Goal: Task Accomplishment & Management: Complete application form

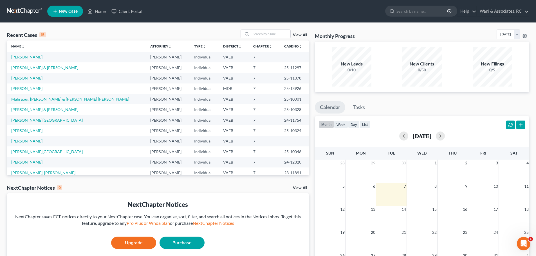
click at [69, 13] on span "New Case" at bounding box center [68, 11] width 19 height 4
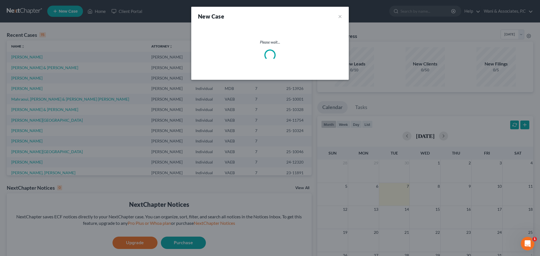
select select "83"
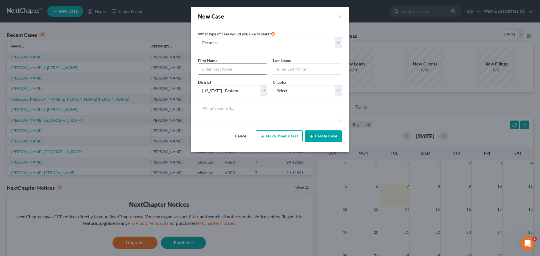
click at [237, 72] on input "text" at bounding box center [232, 69] width 69 height 11
type input "Bouazzaoui"
type input "[PERSON_NAME]"
click at [280, 90] on select "Select 7 11 12 13" at bounding box center [307, 90] width 69 height 11
select select "0"
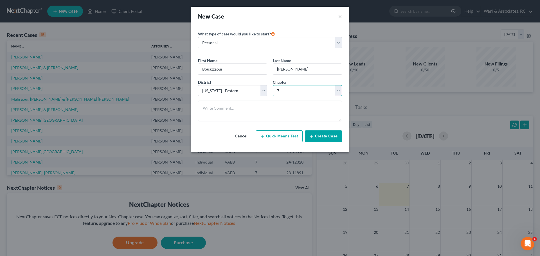
click at [273, 85] on select "Select 7 11 12 13" at bounding box center [307, 90] width 69 height 11
click at [274, 45] on select "Personal Business" at bounding box center [270, 42] width 144 height 11
click at [299, 28] on div "What type of case would you like to start? Personal Business First Name * Bouaz…" at bounding box center [270, 76] width 144 height 100
click at [312, 133] on button "Create Case" at bounding box center [323, 137] width 37 height 12
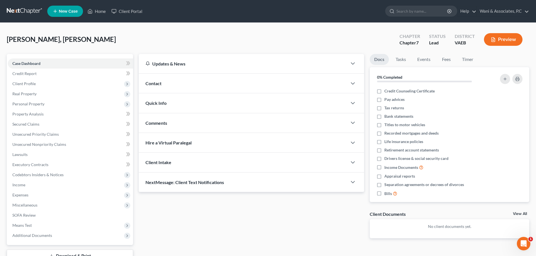
click at [219, 82] on div "Contact" at bounding box center [243, 83] width 209 height 19
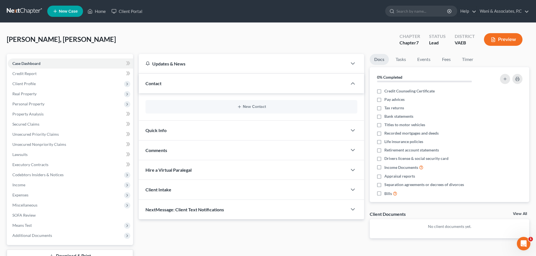
click at [213, 130] on div "Quick Info" at bounding box center [243, 130] width 209 height 19
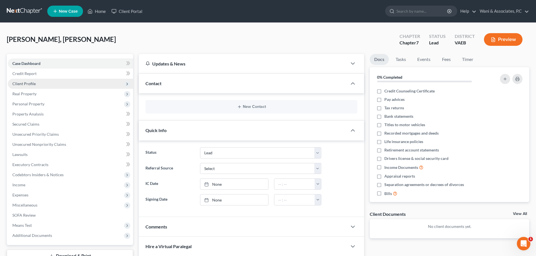
click at [39, 79] on span "Client Profile" at bounding box center [70, 84] width 125 height 10
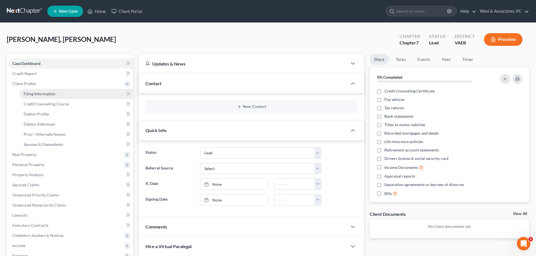
click at [44, 92] on span "Filing Information" at bounding box center [40, 93] width 32 height 5
select select "1"
select select "0"
select select "83"
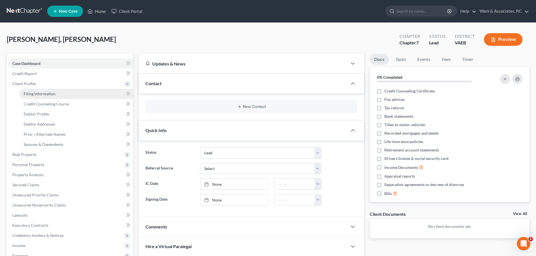
select select "48"
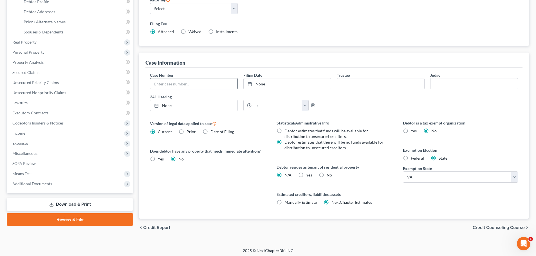
scroll to position [115, 0]
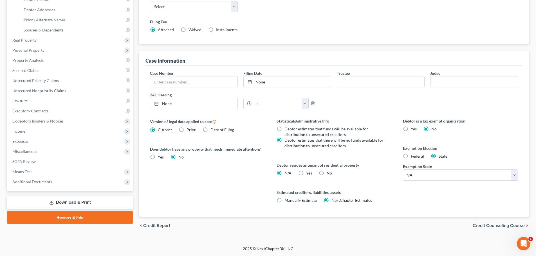
click at [499, 224] on span "Credit Counseling Course" at bounding box center [499, 226] width 52 height 5
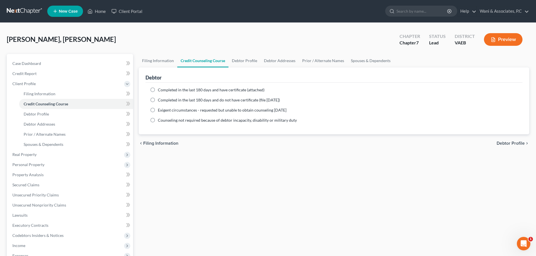
click at [217, 88] on span "Completed in the last 180 days and have certificate (attached)" at bounding box center [211, 90] width 107 height 5
click at [164, 88] on input "Completed in the last 180 days and have certificate (attached)" at bounding box center [162, 89] width 4 height 4
radio input "true"
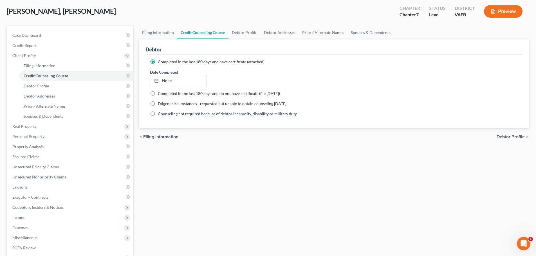
click at [508, 136] on span "Debtor Profile" at bounding box center [511, 137] width 28 height 5
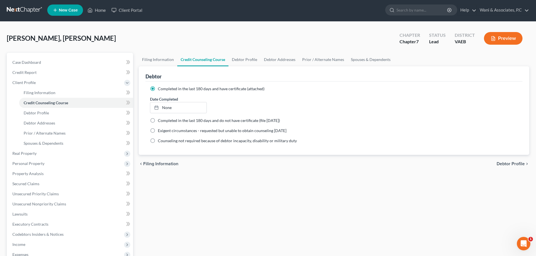
select select "0"
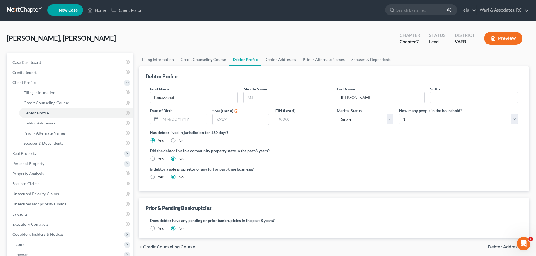
scroll to position [0, 0]
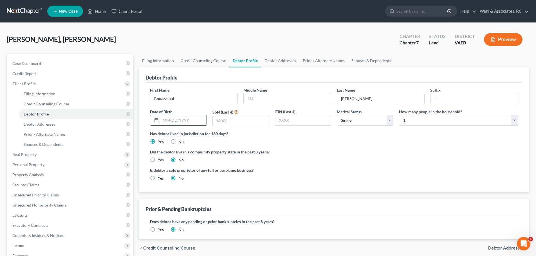
click at [165, 119] on input "text" at bounding box center [184, 120] width 46 height 11
type input "[DATE]"
type input "4652"
click at [409, 126] on select "Select 1 2 3 4 5 6 7 8 9 10 11 12 13 14 15 16 17 18 19 20" at bounding box center [458, 120] width 119 height 11
click at [399, 115] on select "Select 1 2 3 4 5 6 7 8 9 10 11 12 13 14 15 16 17 18 19 20" at bounding box center [458, 120] width 119 height 11
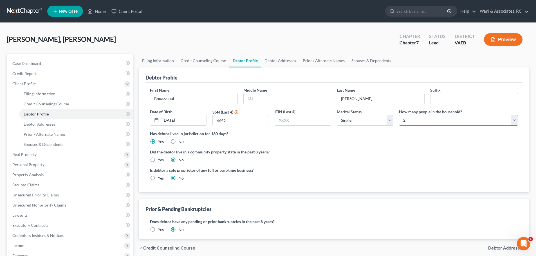
click at [447, 123] on select "Select 1 2 3 4 5 6 7 8 9 10 11 12 13 14 15 16 17 18 19 20" at bounding box center [458, 120] width 119 height 11
select select "3"
click at [399, 115] on select "Select 1 2 3 4 5 6 7 8 9 10 11 12 13 14 15 16 17 18 19 20" at bounding box center [458, 120] width 119 height 11
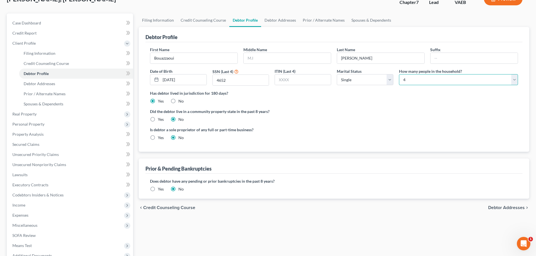
scroll to position [41, 0]
click at [492, 209] on span "Debtor Addresses" at bounding box center [506, 207] width 37 height 5
select select "0"
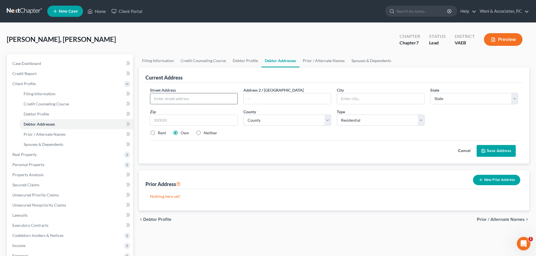
click at [216, 102] on input "text" at bounding box center [193, 98] width 87 height 11
type input "[STREET_ADDRESS][PERSON_NAME]"
type input "Apt. 819"
type input "[GEOGRAPHIC_DATA]"
select select "48"
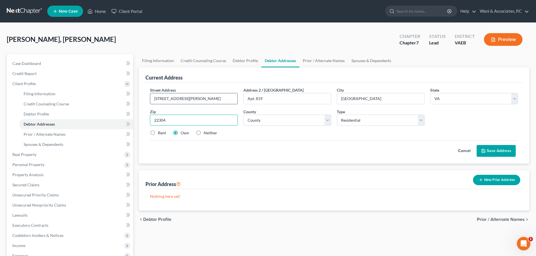
type input "22304"
click at [209, 100] on input "[STREET_ADDRESS][PERSON_NAME]" at bounding box center [193, 98] width 87 height 11
click at [299, 119] on select "County [GEOGRAPHIC_DATA] [GEOGRAPHIC_DATA] [GEOGRAPHIC_DATA] [GEOGRAPHIC_DATA] …" at bounding box center [287, 120] width 88 height 11
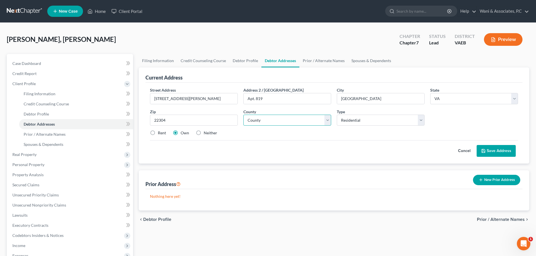
select select "2"
click at [243, 115] on select "County [GEOGRAPHIC_DATA] [GEOGRAPHIC_DATA] [GEOGRAPHIC_DATA] [GEOGRAPHIC_DATA] …" at bounding box center [287, 120] width 88 height 11
click at [484, 151] on icon at bounding box center [483, 151] width 5 height 5
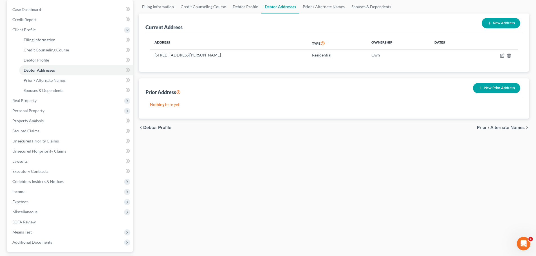
scroll to position [56, 0]
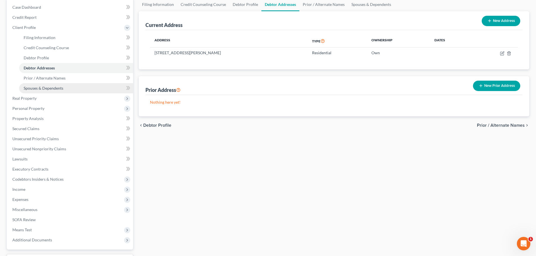
click at [66, 86] on link "Spouses & Dependents" at bounding box center [76, 88] width 114 height 10
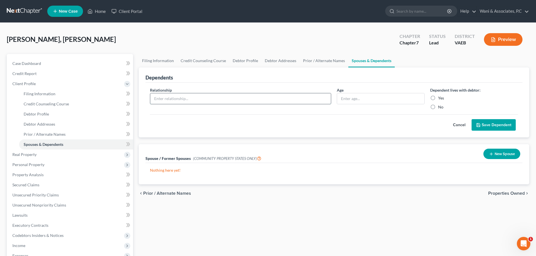
click at [223, 97] on input "text" at bounding box center [240, 98] width 181 height 11
type input "A"
type input "[PERSON_NAME]"
click at [346, 96] on input "text" at bounding box center [380, 98] width 87 height 11
type input "14"
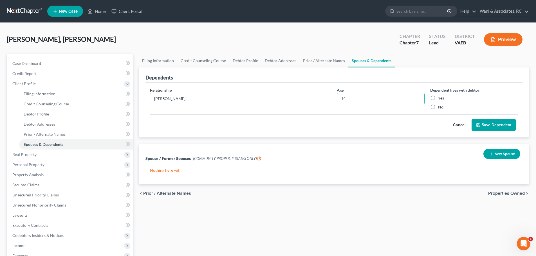
click at [438, 99] on label "Yes" at bounding box center [441, 98] width 6 height 6
click at [440, 99] on input "Yes" at bounding box center [442, 97] width 4 height 4
radio input "true"
click at [483, 122] on button "Save Dependent" at bounding box center [494, 125] width 44 height 12
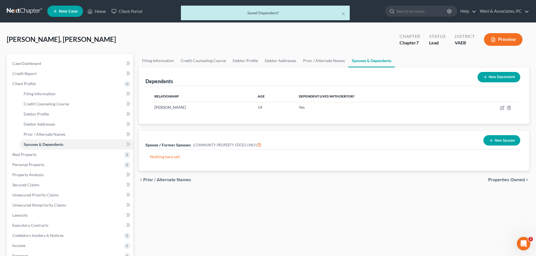
click at [489, 80] on button "New Dependent" at bounding box center [499, 77] width 43 height 10
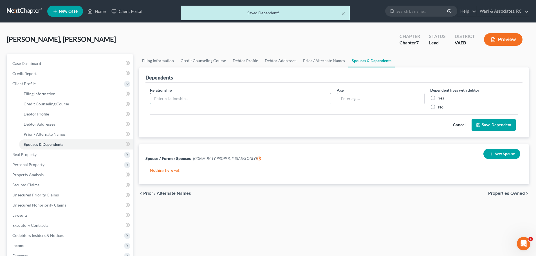
click at [280, 100] on input "text" at bounding box center [240, 98] width 181 height 11
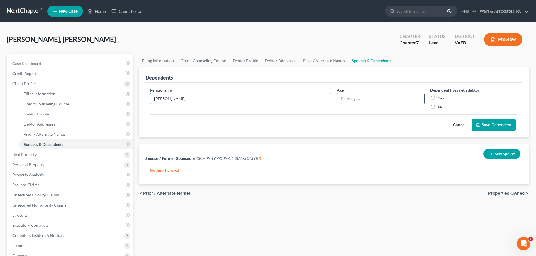
type input "[PERSON_NAME]"
click at [346, 100] on input "text" at bounding box center [380, 98] width 87 height 11
type input "13"
click at [438, 100] on label "Yes" at bounding box center [441, 98] width 6 height 6
click at [440, 99] on input "Yes" at bounding box center [442, 97] width 4 height 4
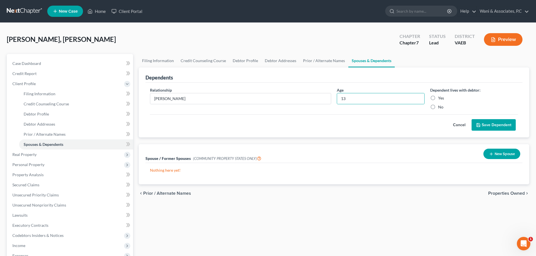
radio input "true"
click at [488, 124] on button "Save Dependent" at bounding box center [494, 125] width 44 height 12
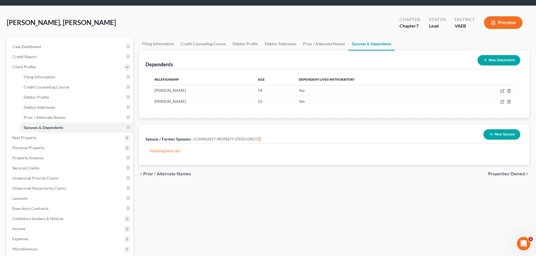
scroll to position [18, 0]
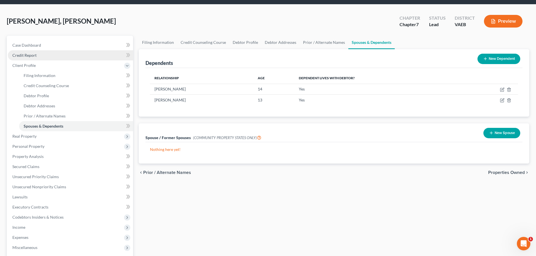
click at [70, 55] on link "Credit Report" at bounding box center [70, 55] width 125 height 10
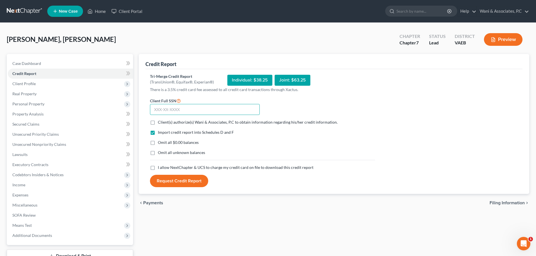
click at [177, 110] on input "text" at bounding box center [205, 109] width 110 height 11
type input "223-83-4652"
click at [158, 144] on label "Omit all $0.00 balances" at bounding box center [178, 143] width 41 height 6
click at [160, 144] on input "Omit all $0.00 balances" at bounding box center [162, 142] width 4 height 4
checkbox input "true"
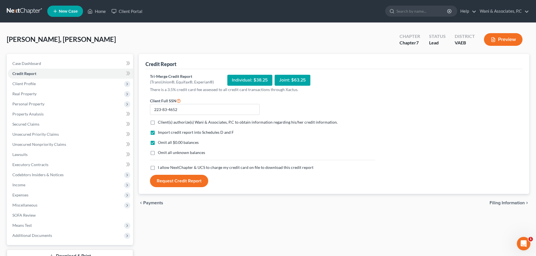
click at [158, 122] on label "Client(s) authorize(s) Wani & Associates, P.C to obtain information regarding h…" at bounding box center [248, 123] width 180 height 6
click at [160, 122] on input "Client(s) authorize(s) Wani & Associates, P.C to obtain information regarding h…" at bounding box center [162, 122] width 4 height 4
checkbox input "true"
click at [158, 168] on label "I allow NextChapter & UCS to charge my credit card on file to download this cre…" at bounding box center [236, 168] width 156 height 6
click at [160, 168] on input "I allow NextChapter & UCS to charge my credit card on file to download this cre…" at bounding box center [162, 167] width 4 height 4
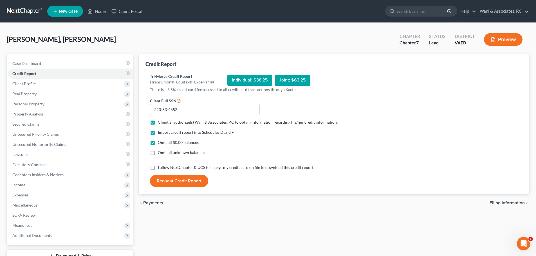
checkbox input "true"
click at [177, 179] on button "Request Credit Report" at bounding box center [179, 181] width 58 height 12
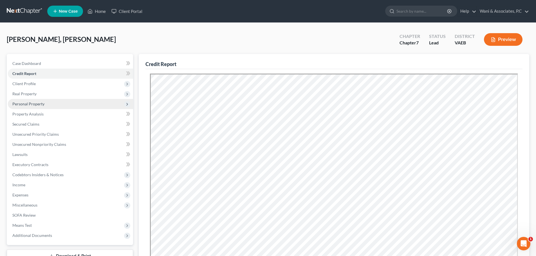
click at [54, 103] on span "Personal Property" at bounding box center [70, 104] width 125 height 10
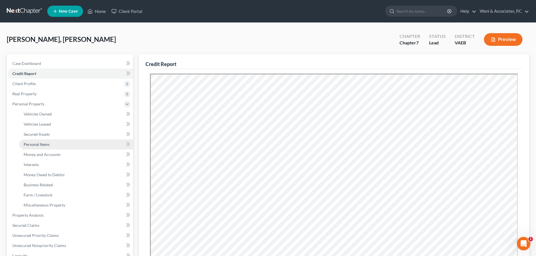
click at [74, 144] on link "Personal Items" at bounding box center [76, 145] width 114 height 10
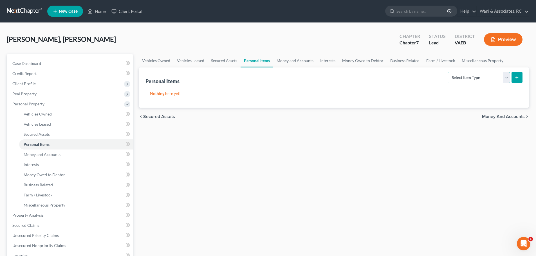
click at [478, 77] on select "Select Item Type Clothing Collectibles Of Value Electronics Firearms Household …" at bounding box center [479, 77] width 62 height 11
click at [91, 154] on link "Money and Accounts" at bounding box center [76, 155] width 114 height 10
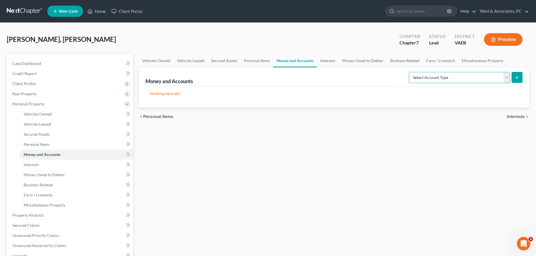
click at [458, 82] on select "Select Account Type Brokerage Cash on Hand Certificates of Deposit Checking Acc…" at bounding box center [459, 77] width 101 height 11
select select "checking"
click at [410, 72] on select "Select Account Type Brokerage Cash on Hand Certificates of Deposit Checking Acc…" at bounding box center [459, 77] width 101 height 11
click at [516, 77] on icon "submit" at bounding box center [517, 77] width 5 height 5
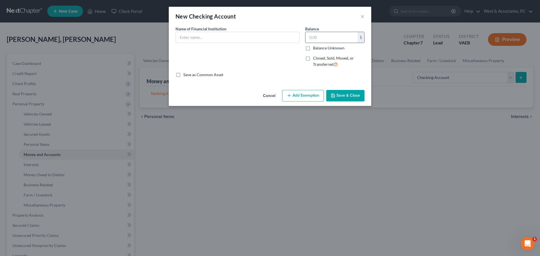
click at [325, 34] on input "text" at bounding box center [332, 37] width 52 height 11
type input "1,000"
click at [281, 40] on input "text" at bounding box center [238, 37] width 124 height 11
type input "Arlington Federal Credit Union"
click at [309, 93] on button "Add Exemption" at bounding box center [303, 96] width 42 height 12
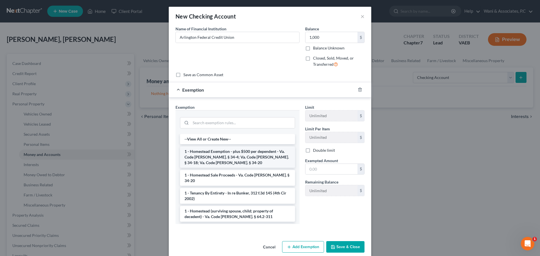
click at [192, 152] on li "1 - Homestead Exemption - plus $500 per dependent - Va. Code [PERSON_NAME]. § 3…" at bounding box center [237, 157] width 115 height 21
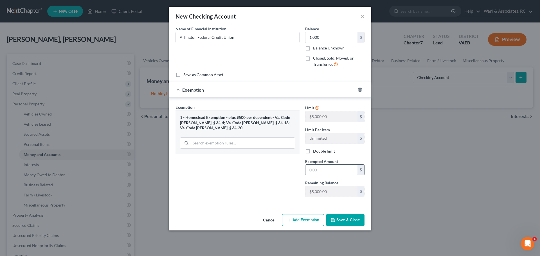
click at [328, 167] on input "text" at bounding box center [332, 170] width 52 height 11
type input "1,000"
click at [352, 218] on button "Save & Close" at bounding box center [345, 220] width 38 height 12
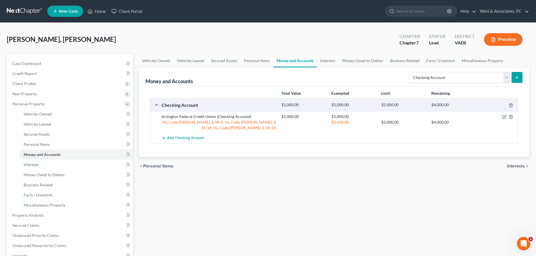
click at [519, 78] on icon "submit" at bounding box center [517, 77] width 5 height 5
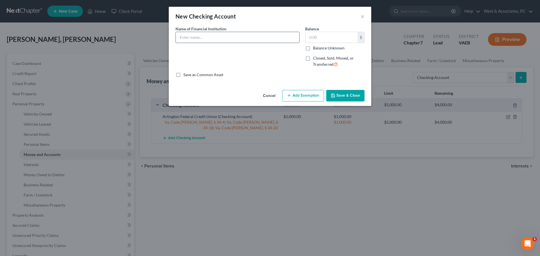
click at [278, 40] on input "text" at bounding box center [238, 37] width 124 height 11
type input "h"
click at [363, 16] on button "×" at bounding box center [363, 16] width 4 height 7
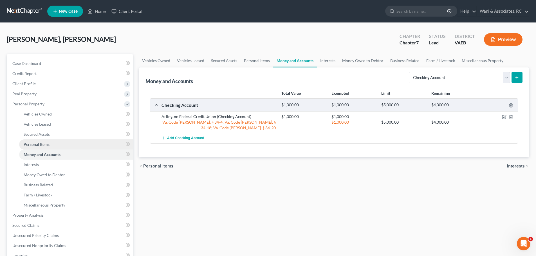
click at [75, 145] on link "Personal Items" at bounding box center [76, 145] width 114 height 10
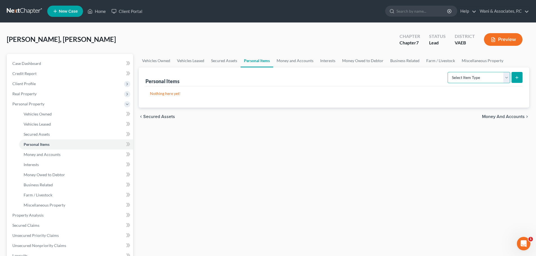
click at [475, 77] on select "Select Item Type Clothing Collectibles Of Value Electronics Firearms Household …" at bounding box center [479, 77] width 62 height 11
select select "household_goods"
click at [448, 72] on select "Select Item Type Clothing Collectibles Of Value Electronics Firearms Household …" at bounding box center [479, 77] width 62 height 11
click at [518, 82] on button "submit" at bounding box center [517, 77] width 11 height 11
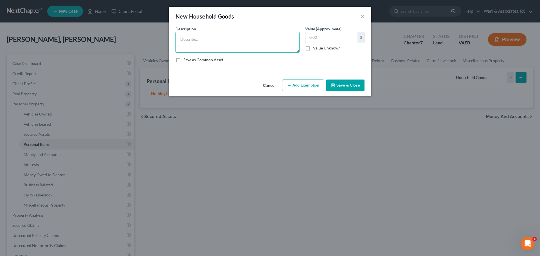
click at [263, 51] on textarea at bounding box center [238, 42] width 124 height 21
type textarea "Furniture"
type input "500"
click at [294, 88] on button "Add Exemption" at bounding box center [303, 86] width 42 height 12
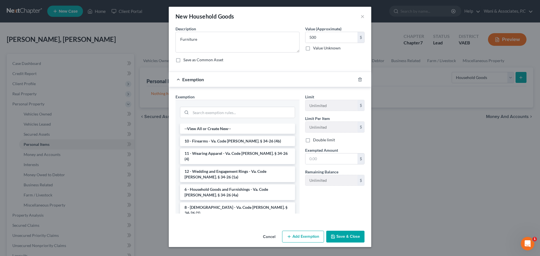
click at [265, 185] on li "6 - Household Goods and Furnishings - Va. Code [PERSON_NAME]. § 34-26 (4a)" at bounding box center [237, 193] width 115 height 16
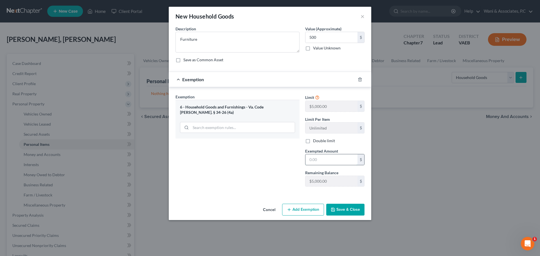
click at [327, 162] on input "text" at bounding box center [332, 159] width 52 height 11
type input "500"
click at [344, 212] on button "Save & Close" at bounding box center [345, 210] width 38 height 12
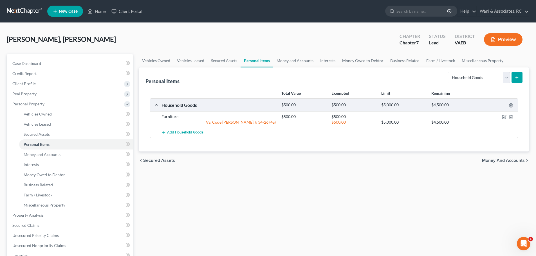
click at [517, 74] on button "submit" at bounding box center [517, 77] width 11 height 11
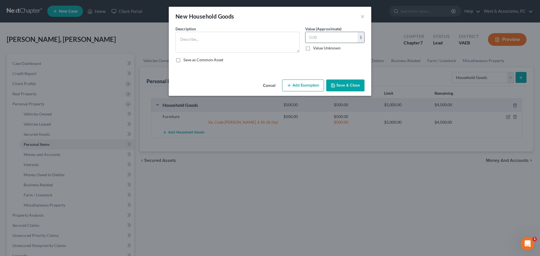
click at [320, 40] on input "text" at bounding box center [332, 37] width 52 height 11
type input "300"
click at [264, 39] on textarea at bounding box center [238, 42] width 124 height 21
type textarea "R"
click at [360, 18] on div "New Household Goods ×" at bounding box center [270, 16] width 203 height 19
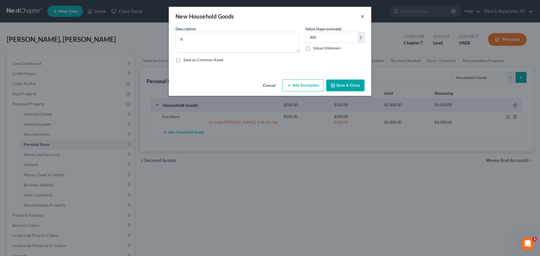
click at [362, 16] on button "×" at bounding box center [363, 16] width 4 height 7
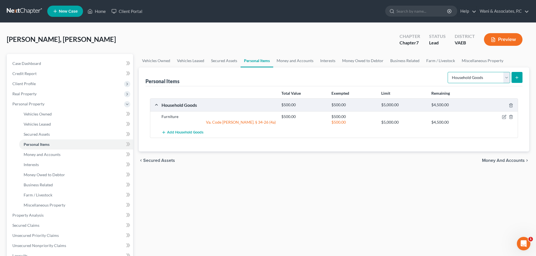
click at [459, 80] on select "Select Item Type Clothing Collectibles Of Value Electronics Firearms Household …" at bounding box center [479, 77] width 62 height 11
select select "jewelry"
click at [448, 72] on select "Select Item Type Clothing Collectibles Of Value Electronics Firearms Household …" at bounding box center [479, 77] width 62 height 11
click at [517, 77] on line "submit" at bounding box center [517, 77] width 0 height 3
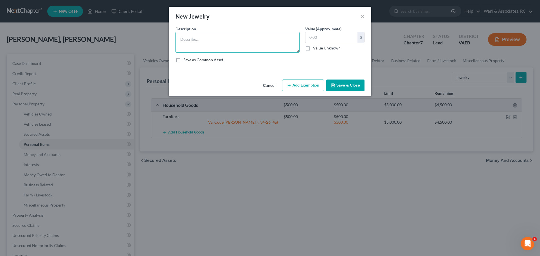
click at [278, 44] on textarea at bounding box center [238, 42] width 124 height 21
type textarea "rING"
type input "300"
click at [278, 44] on textarea "rING" at bounding box center [238, 42] width 124 height 21
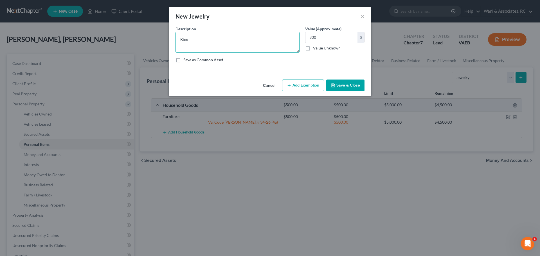
type textarea "Ring"
click at [289, 85] on icon "button" at bounding box center [289, 85] width 5 height 5
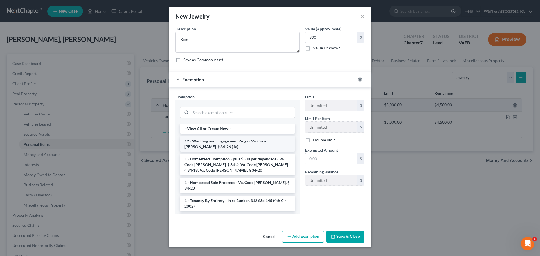
click at [257, 146] on li "12 - Wedding and Engagement Rings - Va. Code [PERSON_NAME]. § 34-26 (1a)" at bounding box center [237, 144] width 115 height 16
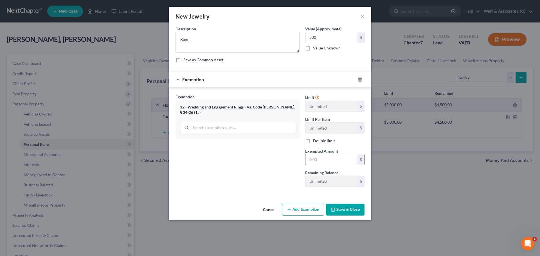
click at [316, 157] on input "text" at bounding box center [332, 159] width 52 height 11
type input "300"
click at [341, 211] on button "Save & Close" at bounding box center [345, 210] width 38 height 12
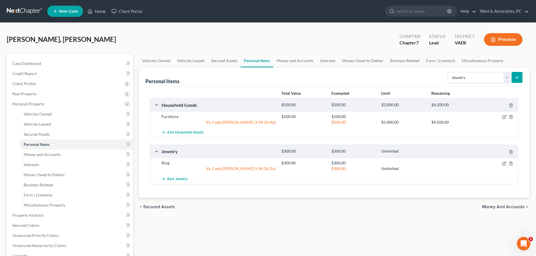
click at [514, 82] on button "submit" at bounding box center [517, 77] width 11 height 11
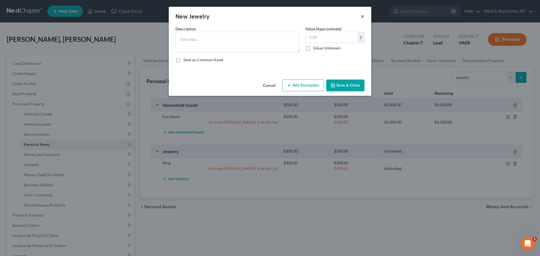
click at [361, 16] on button "×" at bounding box center [363, 16] width 4 height 7
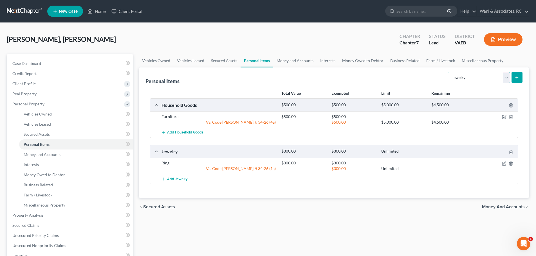
click at [492, 79] on select "Select Item Type Clothing Collectibles Of Value Electronics Firearms Household …" at bounding box center [479, 77] width 62 height 11
select select "clothing"
click at [448, 72] on select "Select Item Type Clothing Collectibles Of Value Electronics Firearms Household …" at bounding box center [479, 77] width 62 height 11
click at [516, 76] on icon "submit" at bounding box center [517, 77] width 5 height 5
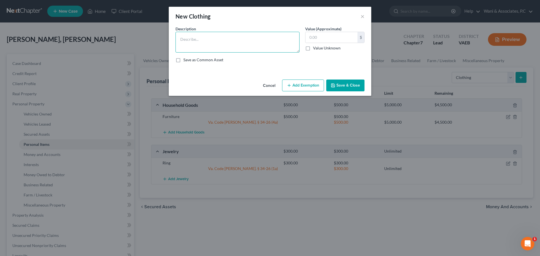
click at [277, 44] on textarea at bounding box center [238, 42] width 124 height 21
click at [316, 40] on input "text" at bounding box center [332, 37] width 52 height 11
click at [268, 41] on textarea "300" at bounding box center [238, 42] width 124 height 21
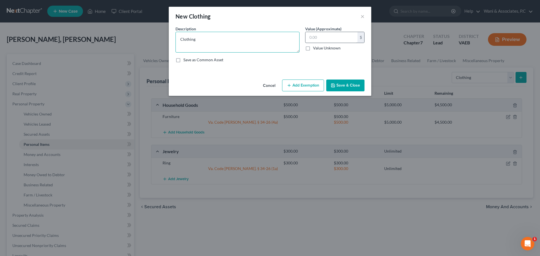
type textarea "Clothing"
click at [310, 37] on input "text" at bounding box center [332, 37] width 52 height 11
type input "500"
click at [313, 83] on button "Add Exemption" at bounding box center [303, 86] width 42 height 12
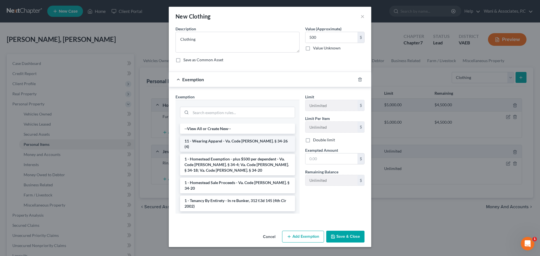
click at [240, 141] on li "11 - Wearing Apparel - Va. Code [PERSON_NAME]. § 34-26 (4)" at bounding box center [237, 144] width 115 height 16
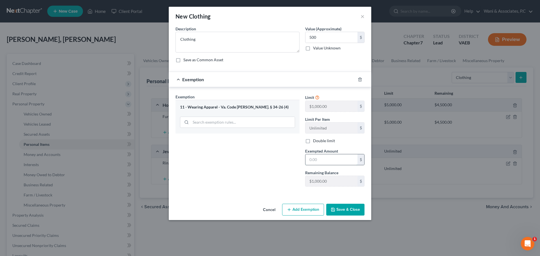
click at [317, 157] on input "text" at bounding box center [332, 159] width 52 height 11
type input "5"
type input "300"
click at [318, 38] on input "500" at bounding box center [332, 37] width 52 height 11
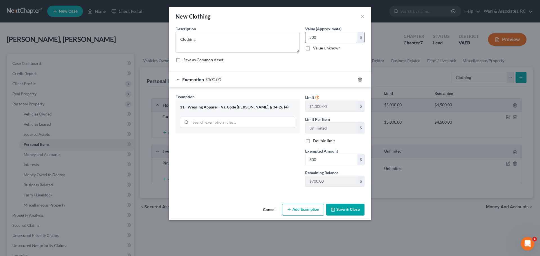
click at [318, 38] on input "500" at bounding box center [332, 37] width 52 height 11
type input "300"
click at [340, 211] on button "Save & Close" at bounding box center [345, 210] width 38 height 12
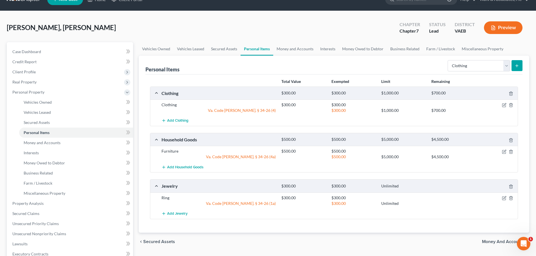
scroll to position [14, 0]
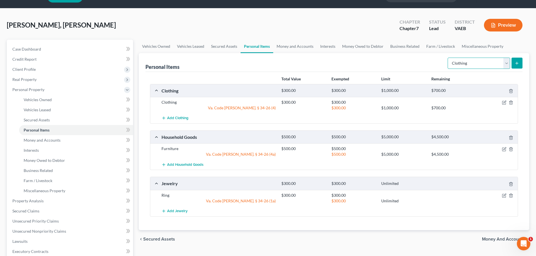
click at [507, 61] on select "Select Item Type Clothing Collectibles Of Value Electronics Firearms Household …" at bounding box center [479, 63] width 62 height 11
click at [123, 144] on link "Money and Accounts" at bounding box center [76, 140] width 114 height 10
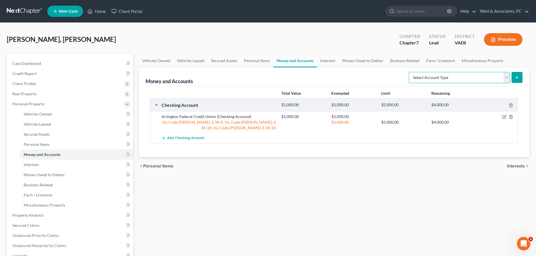
click at [455, 75] on select "Select Account Type Brokerage Cash on Hand Certificates of Deposit Checking Acc…" at bounding box center [459, 77] width 101 height 11
click at [399, 169] on div "chevron_left Personal Items Interests chevron_right" at bounding box center [334, 166] width 391 height 18
click at [441, 74] on select "Select Account Type Brokerage Cash on Hand Certificates of Deposit Checking Acc…" at bounding box center [459, 77] width 101 height 11
click at [51, 165] on link "Interests" at bounding box center [76, 165] width 114 height 10
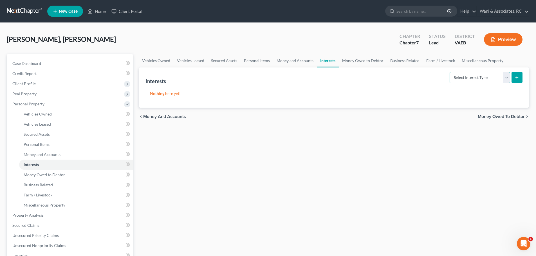
click at [462, 80] on select "Select Interest Type 401K Annuity Bond Education IRA Government Bond Government…" at bounding box center [480, 77] width 61 height 11
click at [70, 173] on link "Money Owed to Debtor" at bounding box center [76, 175] width 114 height 10
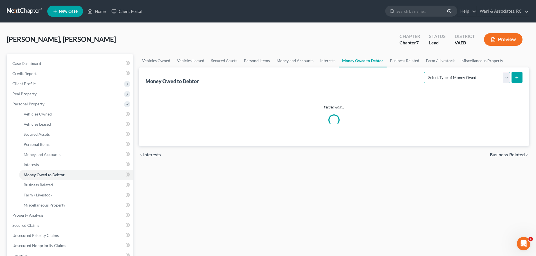
click at [437, 79] on select "Select Type of Money Owed Accounts Receivable Alimony Child Support Claims Agai…" at bounding box center [467, 77] width 86 height 11
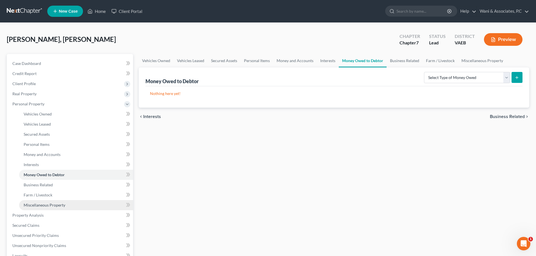
click at [74, 203] on link "Miscellaneous Property" at bounding box center [76, 205] width 114 height 10
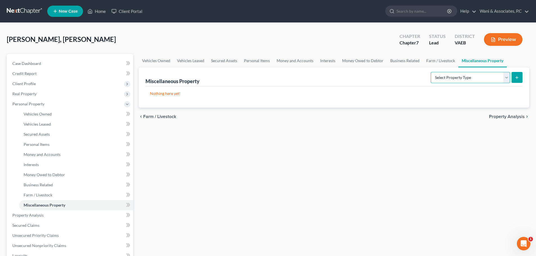
click at [444, 77] on select "Select Property Type Assigned for Creditor Benefit [DATE] Holding for Another N…" at bounding box center [470, 77] width 79 height 11
click at [70, 177] on link "Money Owed to Debtor" at bounding box center [76, 175] width 114 height 10
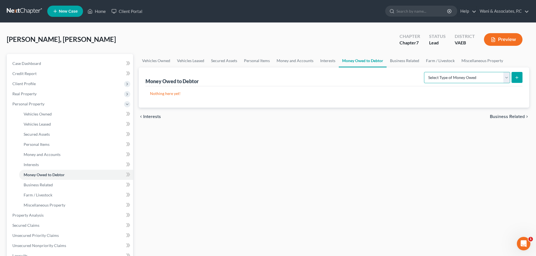
click at [464, 75] on select "Select Type of Money Owed Accounts Receivable Alimony Child Support Claims Agai…" at bounding box center [467, 77] width 86 height 11
select select "expected_tax_refund"
click at [425, 72] on select "Select Type of Money Owed Accounts Receivable Alimony Child Support Claims Agai…" at bounding box center [467, 77] width 86 height 11
click at [520, 81] on button "submit" at bounding box center [517, 77] width 11 height 11
select select "0"
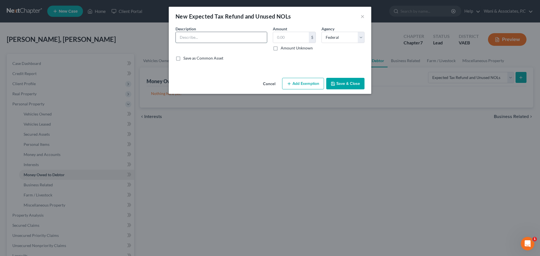
click at [241, 38] on input "text" at bounding box center [221, 37] width 91 height 11
type input "Estimated Tax Refund"
type input "2,000"
click at [291, 81] on button "Add Exemption" at bounding box center [303, 84] width 42 height 12
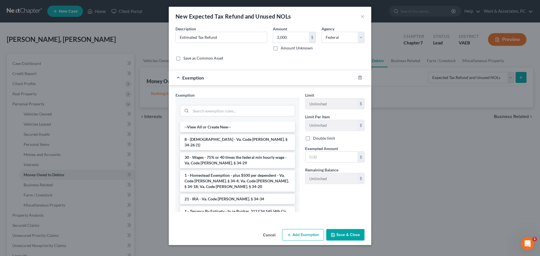
click at [264, 232] on button "Cancel" at bounding box center [269, 235] width 21 height 11
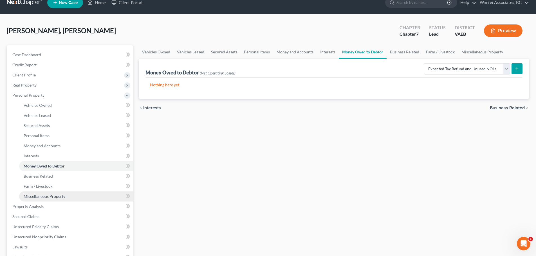
scroll to position [9, 0]
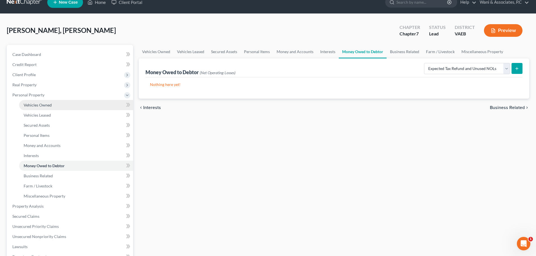
click at [78, 105] on link "Vehicles Owned" at bounding box center [76, 105] width 114 height 10
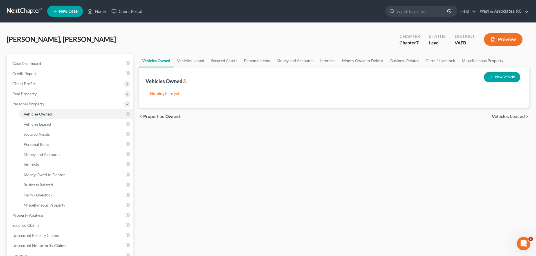
click at [502, 80] on button "New Vehicle" at bounding box center [502, 77] width 36 height 10
select select "0"
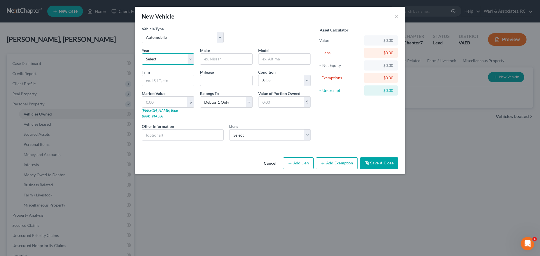
click at [176, 60] on select "Select 2026 2025 2024 2023 2022 2021 2020 2019 2018 2017 2016 2015 2014 2013 20…" at bounding box center [168, 58] width 53 height 11
select select "5"
click at [142, 53] on select "Select 2026 2025 2024 2023 2022 2021 2020 2019 2018 2017 2016 2015 2014 2013 20…" at bounding box center [168, 58] width 53 height 11
click at [224, 60] on input "text" at bounding box center [226, 59] width 52 height 11
type input "Tesla"
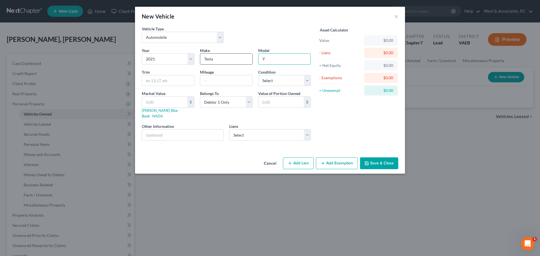
type input "Y"
click at [238, 88] on div "Year Select 2026 2025 2024 2023 2022 2021 2020 2019 2018 2017 2016 2015 2014 20…" at bounding box center [226, 97] width 175 height 98
click at [267, 102] on input "text" at bounding box center [281, 102] width 45 height 11
click at [240, 115] on div "Year Select 2026 2025 2024 2023 2022 2021 2020 2019 2018 2017 2016 2015 2014 20…" at bounding box center [226, 97] width 175 height 98
click at [243, 133] on select "Select Ally Fincl - $96,157.00 Us Bank - $14,037.00" at bounding box center [270, 134] width 82 height 11
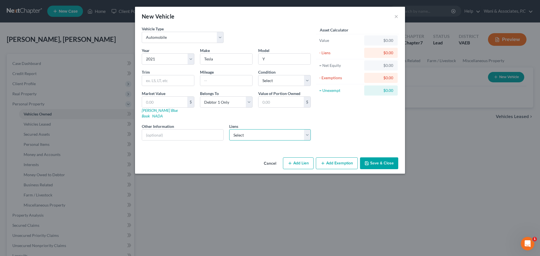
select select "1"
click at [229, 129] on select "Select Ally Fincl - $96,157.00 Us Bank - $14,037.00" at bounding box center [270, 134] width 82 height 11
select select
select select "52"
select select "0"
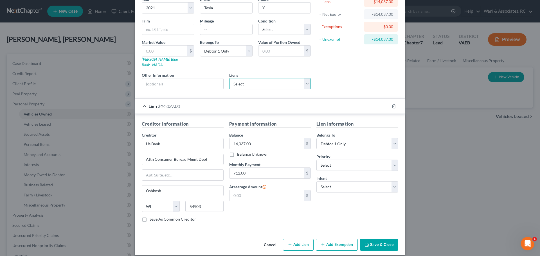
scroll to position [51, 0]
click at [369, 184] on select "Select Surrender Redeem Reaffirm Avoid Other" at bounding box center [358, 186] width 82 height 11
select select "2"
click at [317, 181] on select "Select Surrender Redeem Reaffirm Avoid Other" at bounding box center [358, 186] width 82 height 11
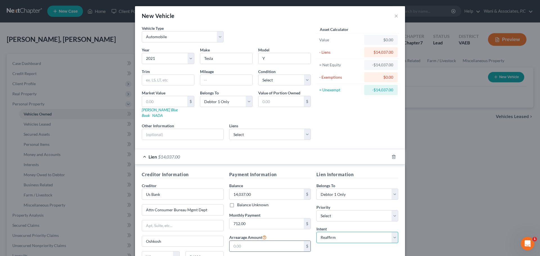
scroll to position [0, 0]
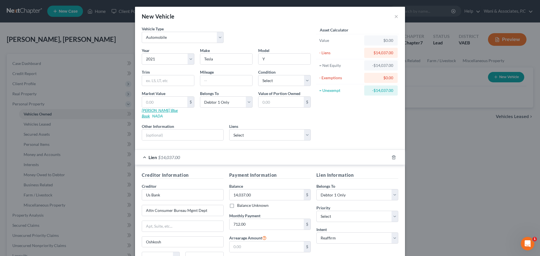
click at [154, 109] on link "[PERSON_NAME] Blue Book" at bounding box center [160, 113] width 36 height 10
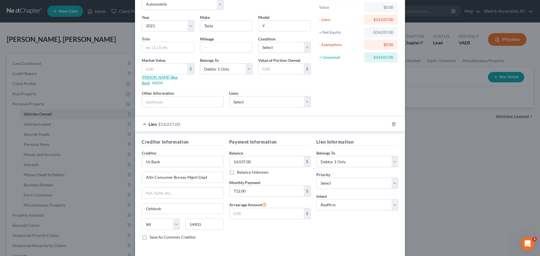
scroll to position [51, 0]
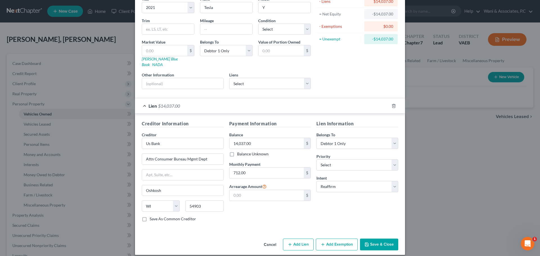
click at [341, 239] on button "Add Exemption" at bounding box center [337, 245] width 42 height 12
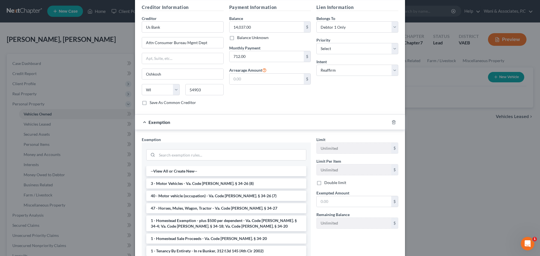
scroll to position [203, 0]
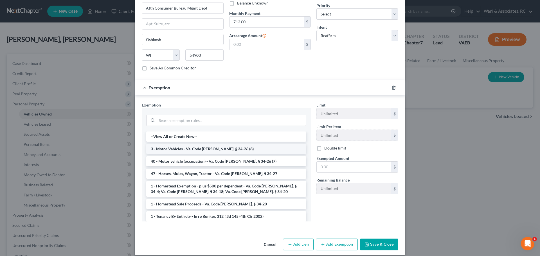
click at [272, 144] on li "3 - Motor Vehicles - Va. Code [PERSON_NAME]. § 34-26 (8)" at bounding box center [226, 149] width 160 height 10
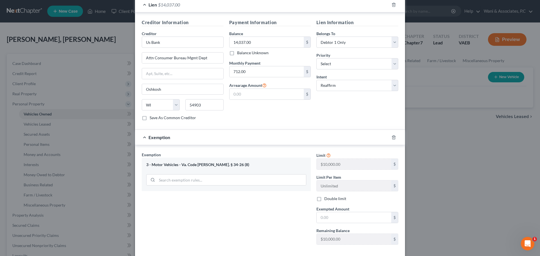
scroll to position [176, 0]
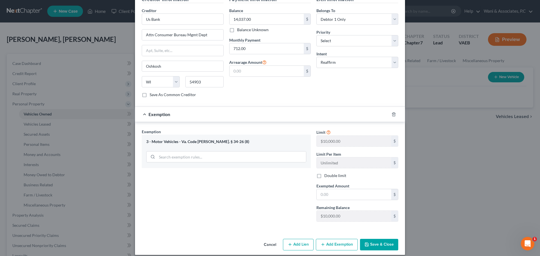
click at [275, 240] on button "Cancel" at bounding box center [269, 245] width 21 height 11
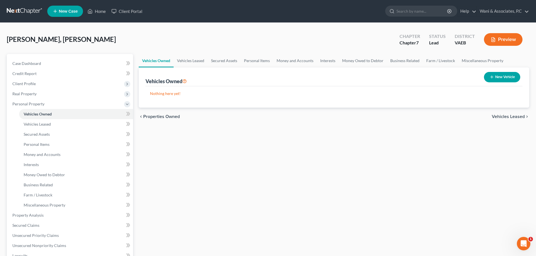
click at [502, 77] on button "New Vehicle" at bounding box center [502, 77] width 36 height 10
select select "0"
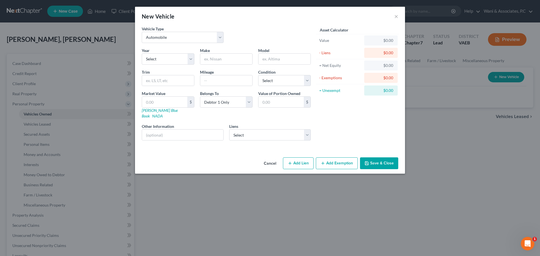
click at [169, 65] on div "Year Select 2026 2025 2024 2023 2022 2021 2020 2019 2018 2017 2016 2015 2014 20…" at bounding box center [226, 97] width 175 height 98
click at [168, 62] on select "Select 2026 2025 2024 2023 2022 2021 2020 2019 2018 2017 2016 2015 2014 2013 20…" at bounding box center [168, 58] width 53 height 11
select select "5"
click at [142, 53] on select "Select 2026 2025 2024 2023 2022 2021 2020 2019 2018 2017 2016 2015 2014 2013 20…" at bounding box center [168, 58] width 53 height 11
type input "Tesla"
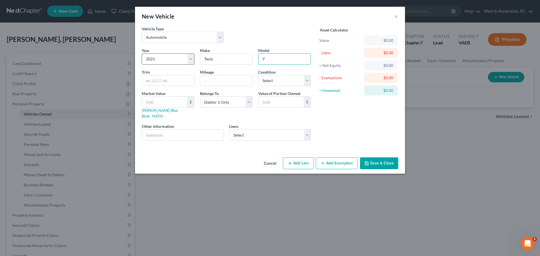
type input "Y"
click at [240, 130] on select "Select Ally Fincl - $96,157.00 Us Bank - $14,037.00" at bounding box center [270, 134] width 82 height 11
select select "1"
click at [229, 129] on select "Select Ally Fincl - $96,157.00 Us Bank - $14,037.00" at bounding box center [270, 134] width 82 height 11
select select
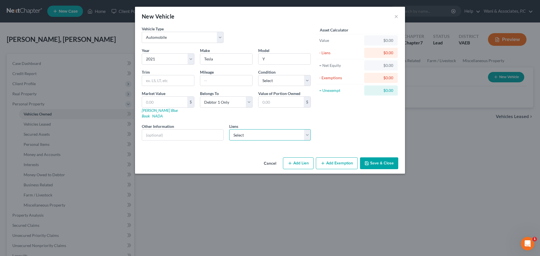
select select "52"
select select "0"
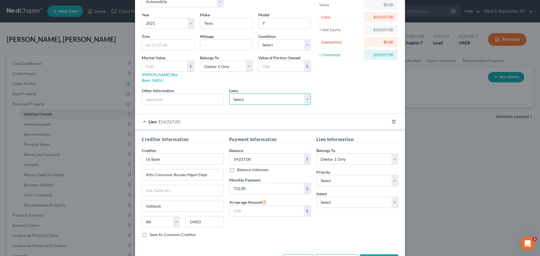
scroll to position [51, 0]
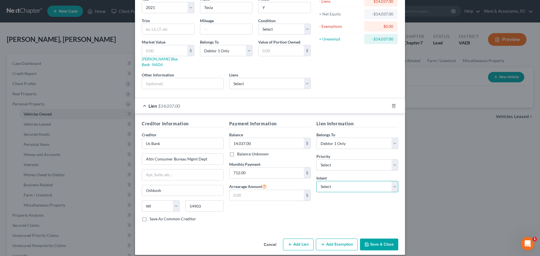
click at [322, 181] on select "Select Surrender Redeem Reaffirm Avoid Other" at bounding box center [358, 186] width 82 height 11
select select "2"
click at [317, 181] on select "Select Surrender Redeem Reaffirm Avoid Other" at bounding box center [358, 186] width 82 height 11
click at [342, 163] on select "Select 1st 2nd 3rd 4th 5th 6th 7th 8th 9th 10th 11th 12th 13th 14th 15th 16th 1…" at bounding box center [358, 165] width 82 height 11
click at [360, 163] on select "Select 1st 2nd 3rd 4th 5th 6th 7th 8th 9th 10th 11th 12th 13th 14th 15th 16th 1…" at bounding box center [358, 165] width 82 height 11
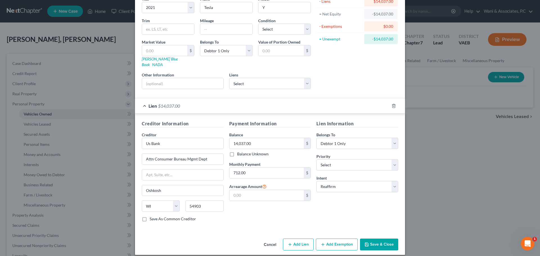
click at [383, 239] on button "Save & Close" at bounding box center [379, 245] width 38 height 12
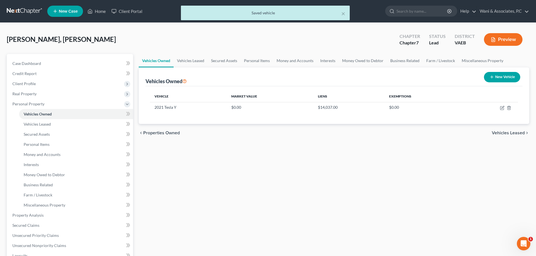
click at [494, 78] on button "New Vehicle" at bounding box center [502, 77] width 36 height 10
select select "0"
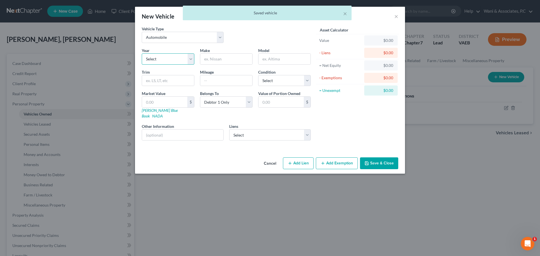
click at [177, 55] on select "Select 2026 2025 2024 2023 2022 2021 2020 2019 2018 2017 2016 2015 2014 2013 20…" at bounding box center [168, 58] width 53 height 11
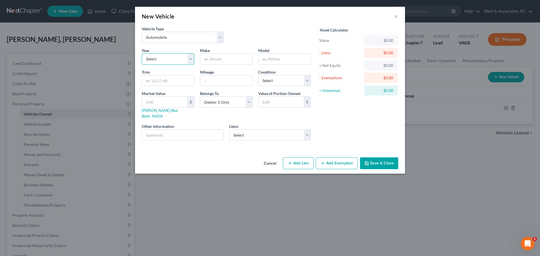
select select "1"
click at [142, 53] on select "Select 2026 2025 2024 2023 2022 2021 2020 2019 2018 2017 2016 2015 2014 2013 20…" at bounding box center [168, 58] width 53 height 11
click at [220, 61] on input "text" at bounding box center [226, 59] width 52 height 11
type input "GMC"
click at [270, 59] on input "text" at bounding box center [285, 59] width 52 height 11
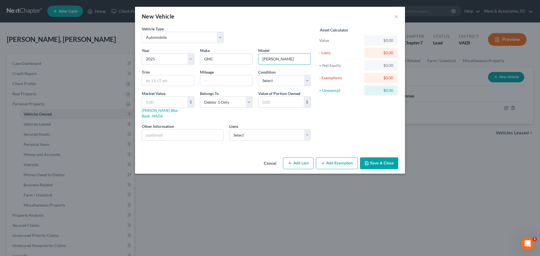
type input "Yukon XL"
click at [257, 134] on select "Select Ally Fincl - $96,157.00" at bounding box center [270, 134] width 82 height 11
select select "24"
select select "0"
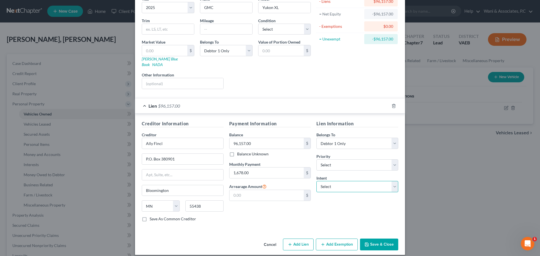
click at [339, 185] on select "Select Surrender Redeem Reaffirm Avoid Other" at bounding box center [358, 186] width 82 height 11
select select "2"
click at [317, 181] on select "Select Surrender Redeem Reaffirm Avoid Other" at bounding box center [358, 186] width 82 height 11
click at [372, 239] on button "Save & Close" at bounding box center [379, 245] width 38 height 12
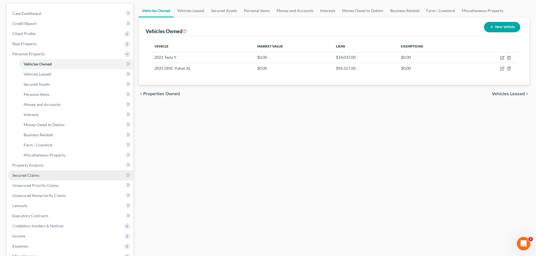
scroll to position [50, 0]
click at [76, 174] on link "Secured Claims" at bounding box center [70, 175] width 125 height 10
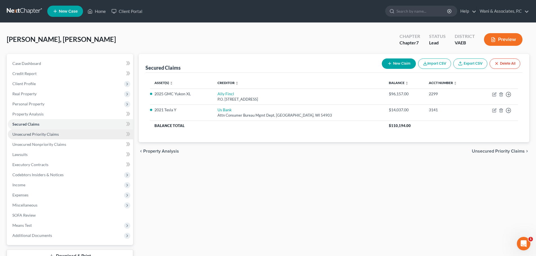
click at [76, 137] on link "Unsecured Priority Claims" at bounding box center [70, 134] width 125 height 10
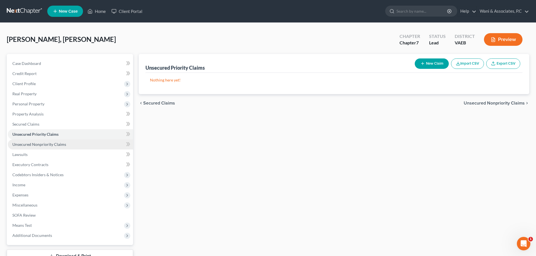
click at [50, 145] on span "Unsecured Nonpriority Claims" at bounding box center [39, 144] width 54 height 5
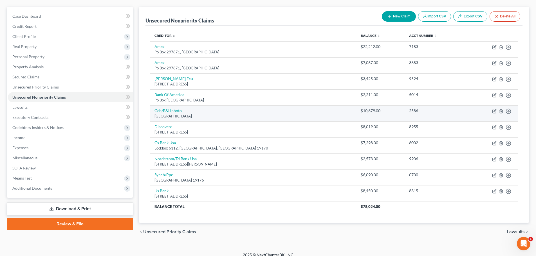
scroll to position [50, 0]
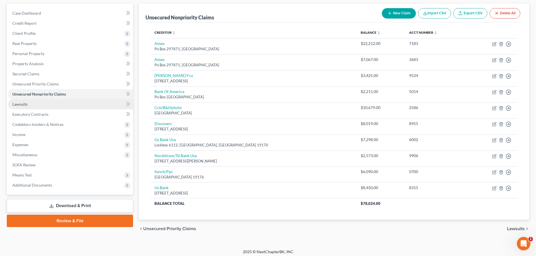
click at [104, 107] on link "Lawsuits" at bounding box center [70, 104] width 125 height 10
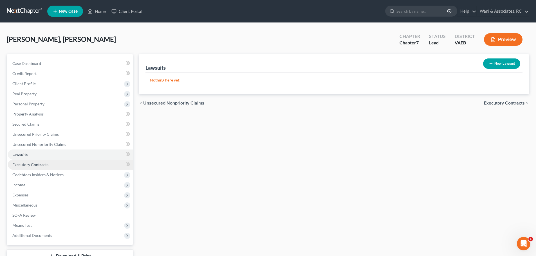
click at [85, 164] on link "Executory Contracts" at bounding box center [70, 165] width 125 height 10
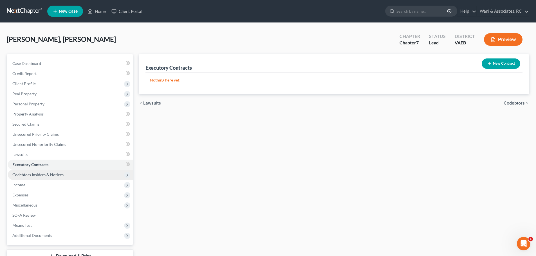
click at [85, 175] on span "Codebtors Insiders & Notices" at bounding box center [70, 175] width 125 height 10
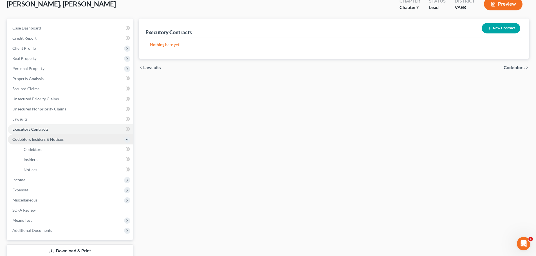
scroll to position [36, 0]
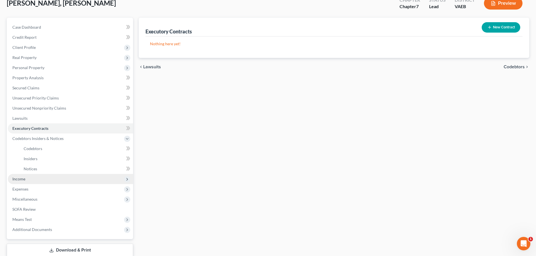
click at [85, 175] on span "Income" at bounding box center [70, 179] width 125 height 10
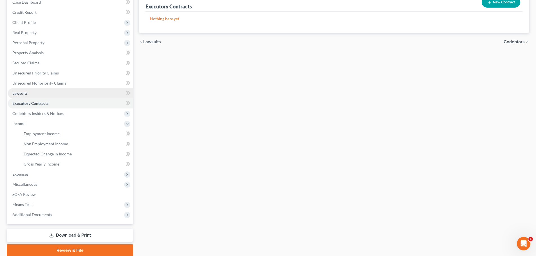
scroll to position [62, 0]
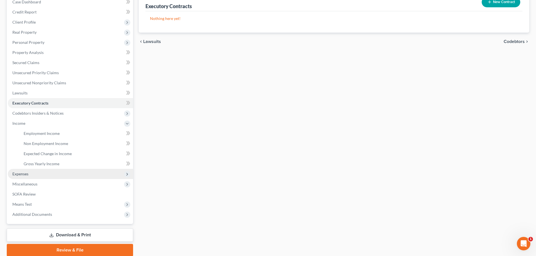
click at [65, 177] on span "Expenses" at bounding box center [70, 174] width 125 height 10
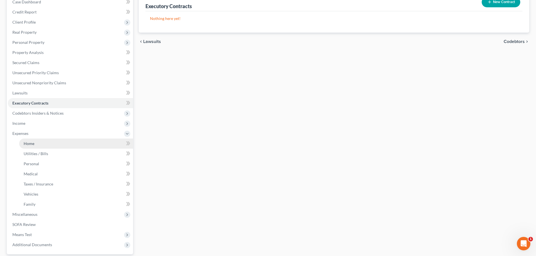
click at [63, 143] on link "Home" at bounding box center [76, 144] width 114 height 10
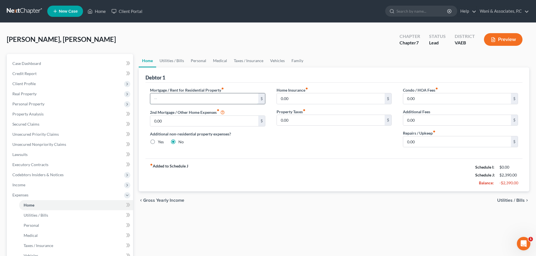
click at [169, 99] on input "text" at bounding box center [204, 98] width 108 height 11
type input "1,300"
click at [176, 57] on link "Utilities / Bills" at bounding box center [171, 61] width 31 height 14
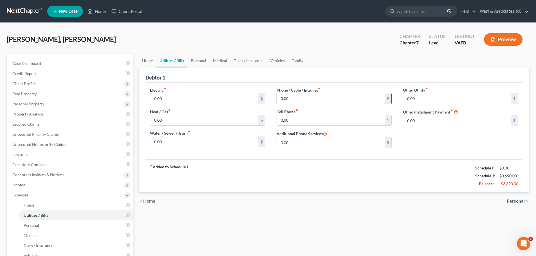
click at [286, 100] on input "0.00" at bounding box center [331, 98] width 108 height 11
type input "1"
type input "100"
click at [289, 118] on input "0.00" at bounding box center [331, 120] width 108 height 11
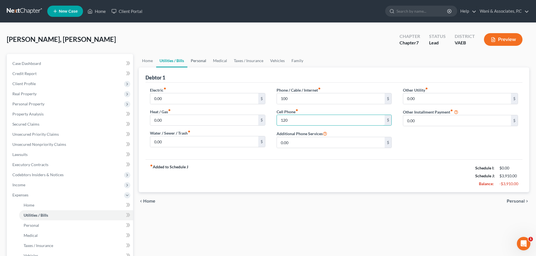
type input "120"
click at [196, 62] on link "Personal" at bounding box center [198, 61] width 22 height 14
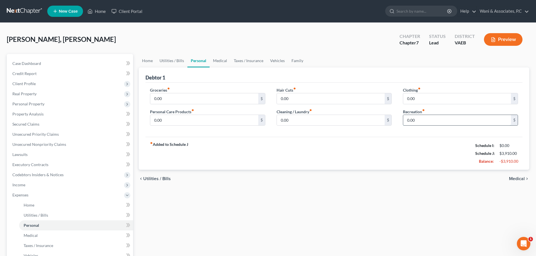
click at [412, 121] on input "0.00" at bounding box center [457, 120] width 108 height 11
type input "100"
click at [297, 64] on link "Family" at bounding box center [297, 61] width 19 height 14
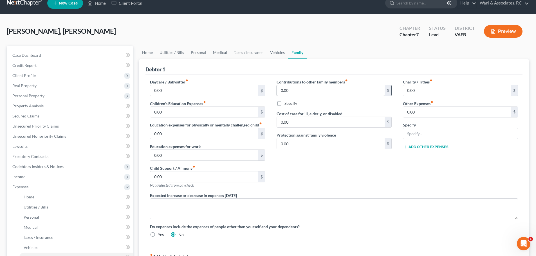
scroll to position [9, 0]
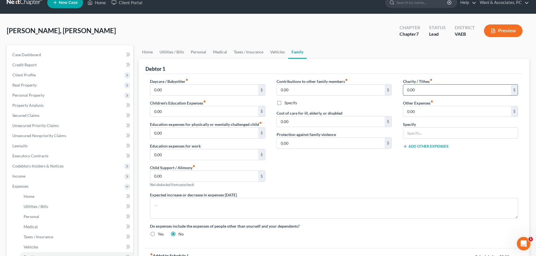
click at [409, 90] on input "0.00" at bounding box center [457, 90] width 108 height 11
type input "100"
click at [215, 54] on link "Medical" at bounding box center [220, 52] width 21 height 14
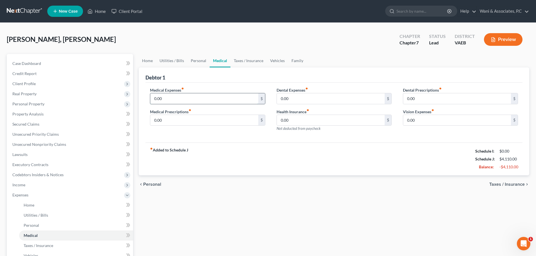
click at [197, 96] on input "0.00" at bounding box center [204, 98] width 108 height 11
type input "50"
click at [292, 102] on input "0.00" at bounding box center [331, 98] width 108 height 11
type input "45"
click at [197, 59] on link "Personal" at bounding box center [198, 61] width 22 height 14
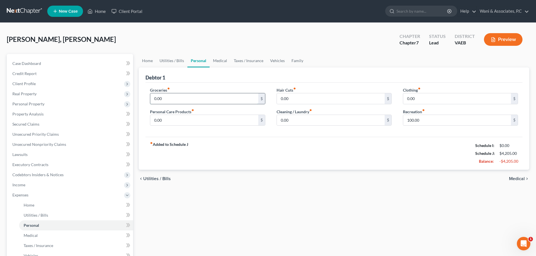
click at [191, 99] on input "0.00" at bounding box center [204, 98] width 108 height 11
type input "800"
click at [153, 60] on link "Home" at bounding box center [147, 61] width 17 height 14
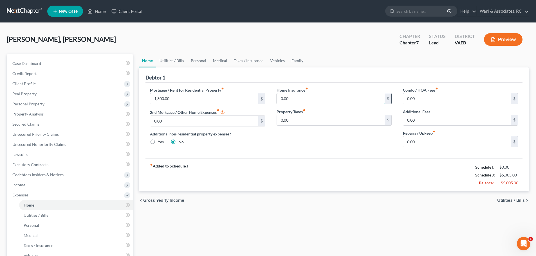
click at [309, 97] on input "0.00" at bounding box center [331, 98] width 108 height 11
type input "20"
click at [268, 60] on link "Vehicles" at bounding box center [277, 61] width 21 height 14
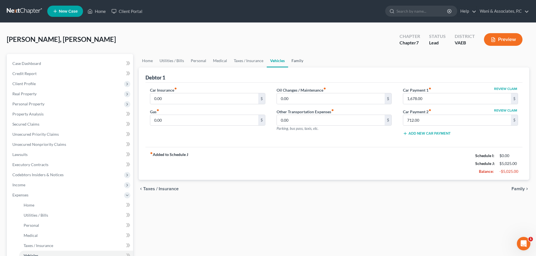
click at [289, 61] on link "Family" at bounding box center [297, 61] width 19 height 14
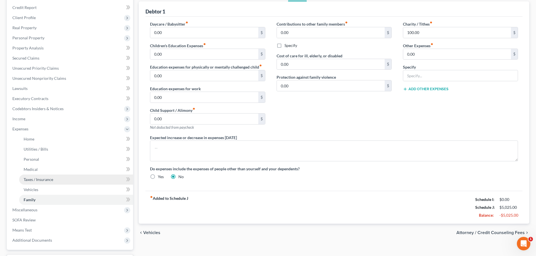
scroll to position [56, 0]
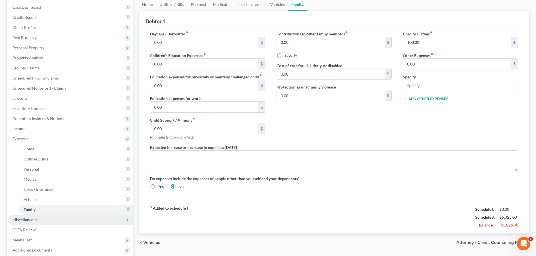
click at [36, 222] on span "Miscellaneous" at bounding box center [24, 220] width 25 height 5
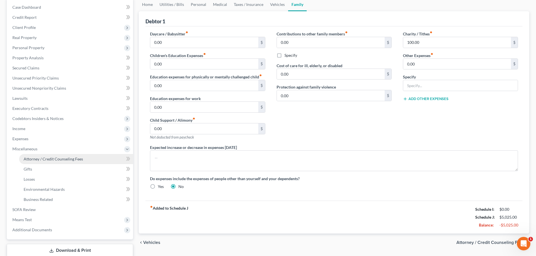
click at [57, 158] on span "Attorney / Credit Counseling Fees" at bounding box center [53, 159] width 59 height 5
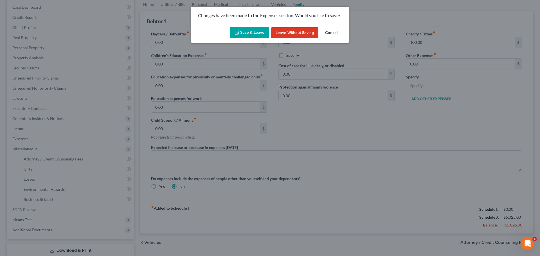
click at [255, 33] on button "Save & Leave" at bounding box center [249, 33] width 39 height 12
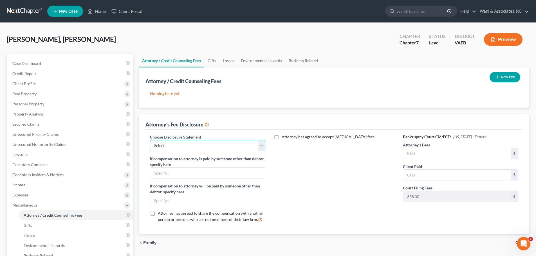
click at [224, 146] on select "Select Disclosure of Compensation of Attorney for the Debtor Disclosure of Comp…" at bounding box center [207, 145] width 115 height 11
select select "0"
click at [150, 140] on select "Select Disclosure of Compensation of Attorney for the Debtor Disclosure of Comp…" at bounding box center [207, 145] width 115 height 11
click at [421, 149] on input "text" at bounding box center [457, 153] width 108 height 11
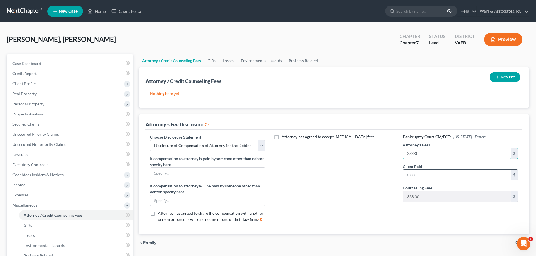
type input "2,000"
click at [418, 175] on input "text" at bounding box center [457, 175] width 108 height 11
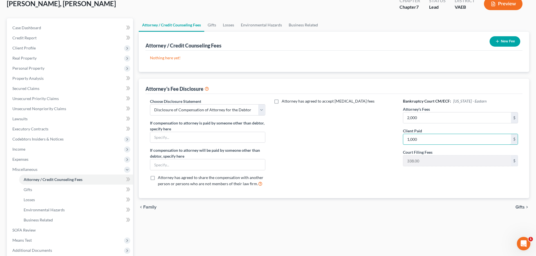
scroll to position [36, 0]
type input "1,000"
click at [505, 41] on button "New Fee" at bounding box center [505, 41] width 31 height 10
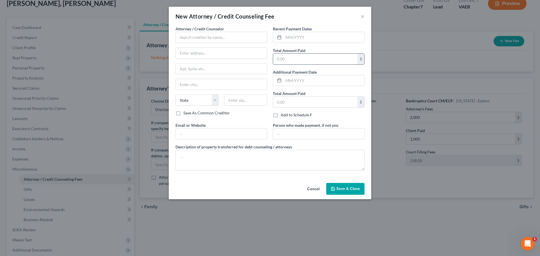
click at [318, 57] on input "text" at bounding box center [315, 59] width 84 height 11
type input "1,000"
click at [231, 40] on input "text" at bounding box center [222, 37] width 92 height 11
type input "Wani & Associates, PC"
type input "[STREET_ADDRESS][PERSON_NAME]"
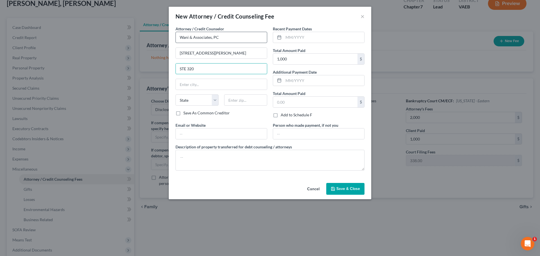
type input "STE 320"
type input "[GEOGRAPHIC_DATA]"
select select "48"
type input "22182"
click at [227, 41] on input "Wani & Associates, PC" at bounding box center [222, 37] width 92 height 11
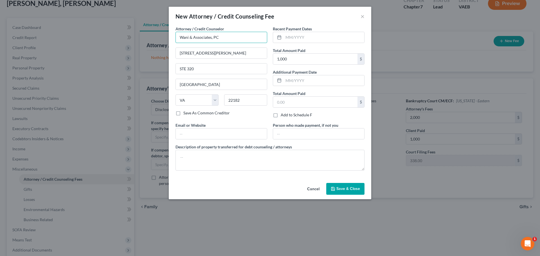
click at [227, 41] on input "Wani & Associates, PC" at bounding box center [222, 37] width 92 height 11
click at [343, 189] on span "Save & Close" at bounding box center [349, 189] width 24 height 5
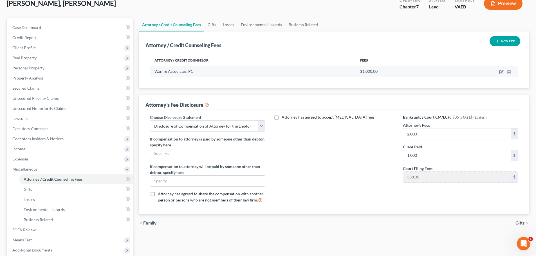
click at [500, 69] on td at bounding box center [480, 71] width 76 height 11
click at [500, 71] on icon "button" at bounding box center [501, 72] width 5 height 5
select select "48"
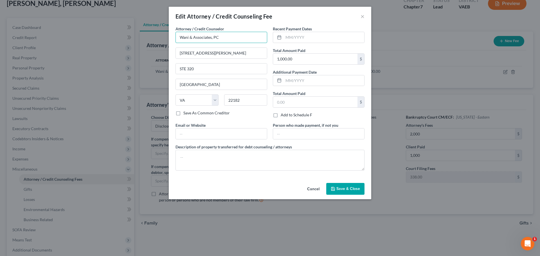
click at [233, 35] on input "Wani & Associates, PC" at bounding box center [222, 37] width 92 height 11
type input "[PERSON_NAME]"
click at [358, 190] on span "Save & Close" at bounding box center [349, 189] width 24 height 5
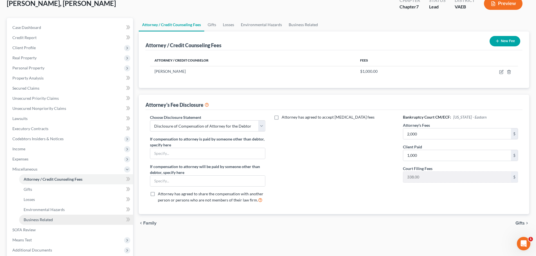
click at [81, 219] on link "Business Related" at bounding box center [76, 220] width 114 height 10
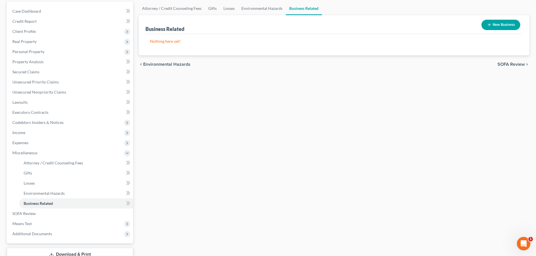
scroll to position [56, 0]
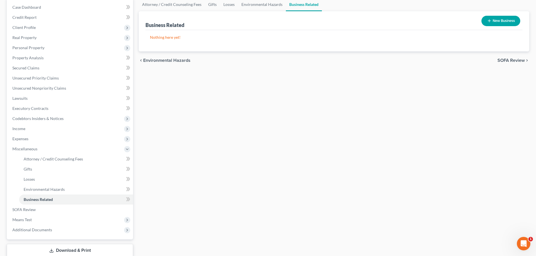
click at [502, 19] on button "New Business" at bounding box center [501, 21] width 39 height 10
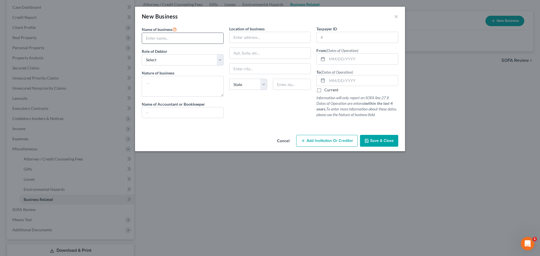
click at [211, 36] on input "text" at bounding box center [182, 38] width 81 height 11
type input "Iconic Sedan LLC"
select select "member"
click at [142, 54] on select "Select A member of a limited liability company (LLC) or limited liability partn…" at bounding box center [183, 59] width 82 height 11
click at [203, 82] on textarea at bounding box center [183, 86] width 82 height 21
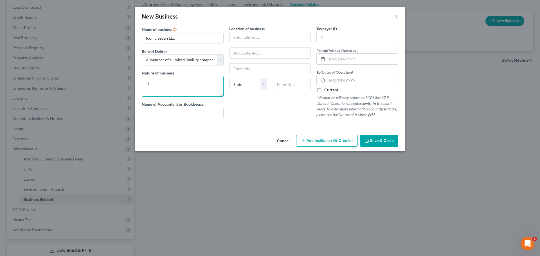
type textarea "l"
type textarea "Limousine company"
click at [244, 68] on input "text" at bounding box center [270, 69] width 81 height 11
type input "[GEOGRAPHIC_DATA]"
select select "48"
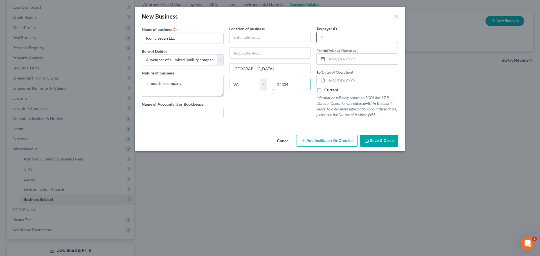
type input "22304"
click at [343, 38] on input "text" at bounding box center [357, 37] width 81 height 11
click at [348, 64] on input "text" at bounding box center [362, 59] width 71 height 11
type input "[DATE]"
click at [330, 89] on label "Current" at bounding box center [331, 90] width 14 height 6
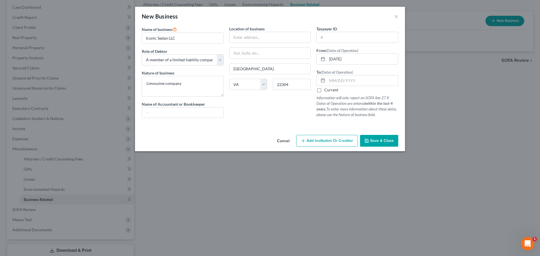
click at [330, 89] on input "Current" at bounding box center [329, 89] width 4 height 4
checkbox input "true"
click at [389, 136] on button "Save & Close" at bounding box center [379, 141] width 38 height 12
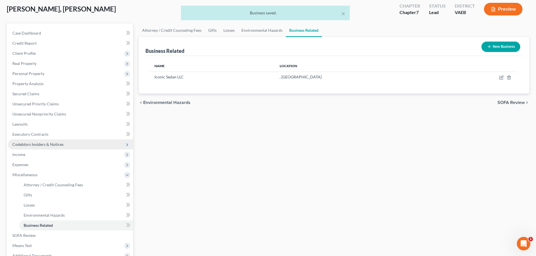
scroll to position [30, 0]
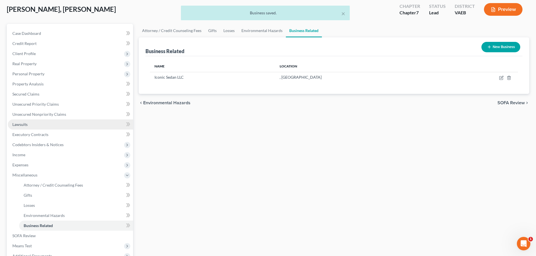
click at [83, 127] on link "Lawsuits" at bounding box center [70, 125] width 125 height 10
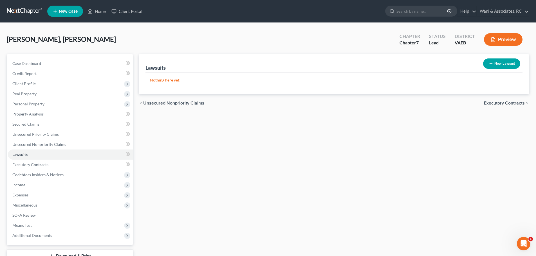
click at [497, 62] on button "New Lawsuit" at bounding box center [501, 64] width 37 height 10
select select "0"
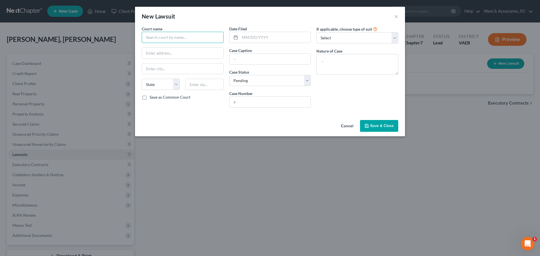
click at [205, 40] on input "text" at bounding box center [183, 37] width 82 height 11
type input "[GEOGRAPHIC_DATA]"
type input "[STREET_ADDRESS]"
type input "[GEOGRAPHIC_DATA]"
select select "48"
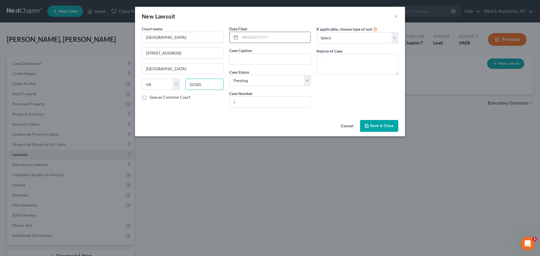
type input "22320"
click at [267, 39] on input "text" at bounding box center [275, 37] width 71 height 11
click at [343, 64] on textarea at bounding box center [358, 64] width 82 height 21
type textarea "Warrant In Debt"
click at [296, 104] on input "text" at bounding box center [270, 102] width 81 height 11
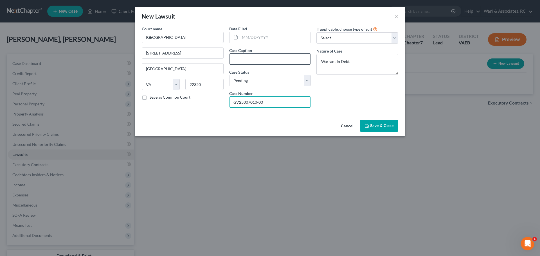
type input "GV25007010-00"
click at [265, 62] on input "text" at bounding box center [270, 59] width 81 height 11
type input "American Ecpres"
click at [245, 41] on input "text" at bounding box center [275, 37] width 71 height 11
type input "[DATE]"
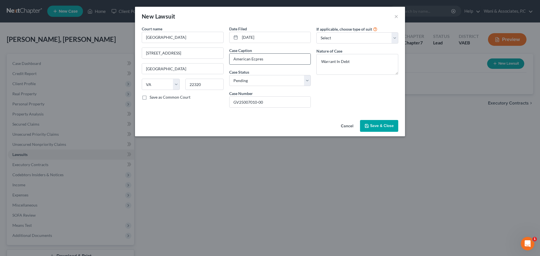
click at [277, 57] on input "American Ecpres" at bounding box center [270, 59] width 81 height 11
paste input "MERICAN EXPRESS NATIONAL BANK"
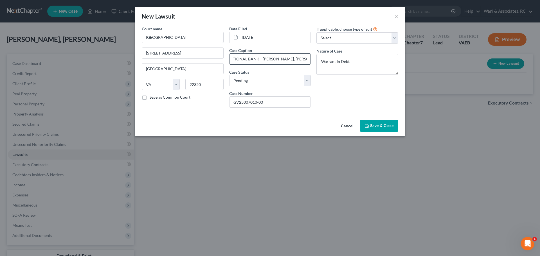
click at [262, 60] on input "AMERICAN EXPRESS NATIONAL BANK [PERSON_NAME], [PERSON_NAME]" at bounding box center [270, 59] width 81 height 11
type input "AMERICAN EXPRESS NATIONAL BANK [PERSON_NAME], [PERSON_NAME]"
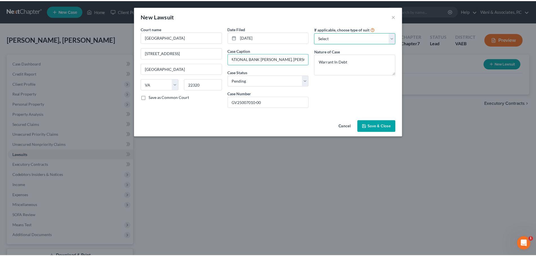
scroll to position [0, 0]
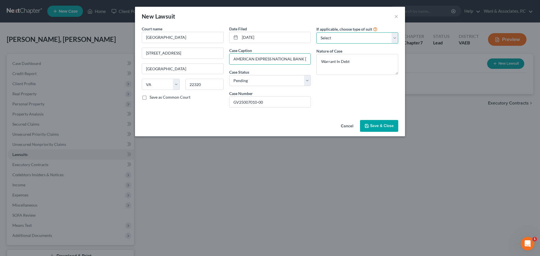
click at [356, 36] on select "Select Repossession Garnishment Foreclosure Attached, Seized, Or Levied Other" at bounding box center [358, 37] width 82 height 11
click at [337, 106] on div "If applicable, choose type of suit Select Repossession Garnishment Foreclosure …" at bounding box center [358, 69] width 88 height 86
drag, startPoint x: 257, startPoint y: 103, endPoint x: 222, endPoint y: 102, distance: 34.4
click at [222, 102] on div "Court name * Alexandria County [STREET_ADDRESS] [GEOGRAPHIC_DATA] [US_STATE] AK…" at bounding box center [270, 69] width 262 height 86
click at [166, 37] on input "[GEOGRAPHIC_DATA]" at bounding box center [183, 37] width 82 height 11
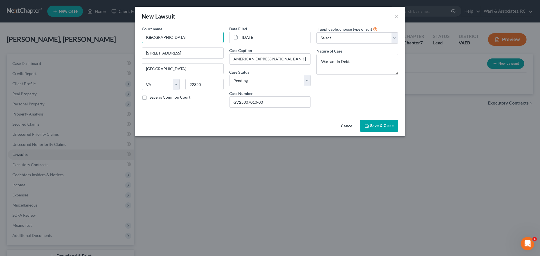
click at [168, 37] on input "[GEOGRAPHIC_DATA]" at bounding box center [183, 37] width 82 height 11
click at [166, 37] on input "Alexandria General District Court" at bounding box center [183, 37] width 82 height 11
type input "Alexandria County General District Court"
click at [373, 124] on span "Save & Close" at bounding box center [382, 126] width 24 height 5
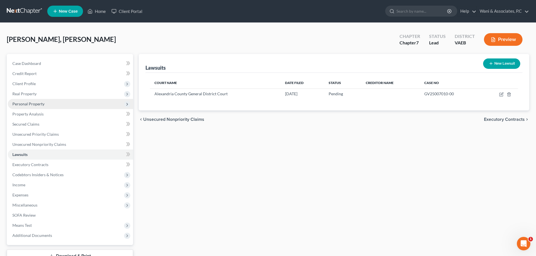
click at [69, 102] on span "Personal Property" at bounding box center [70, 104] width 125 height 10
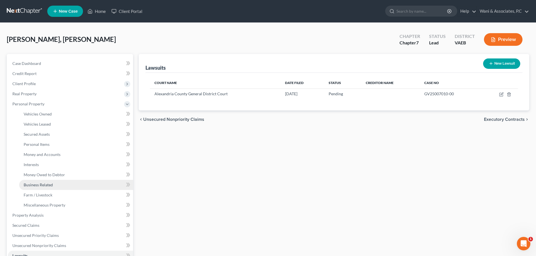
click at [61, 185] on link "Business Related" at bounding box center [76, 185] width 114 height 10
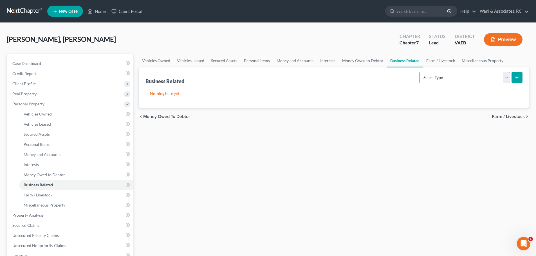
click at [474, 80] on select "Select Type Customer Lists Franchises Inventory Licenses Machinery Office Equip…" at bounding box center [464, 77] width 91 height 11
click at [205, 191] on div "Vehicles Owned Vehicles Leased Secured Assets Personal Items Money and Accounts…" at bounding box center [334, 216] width 396 height 325
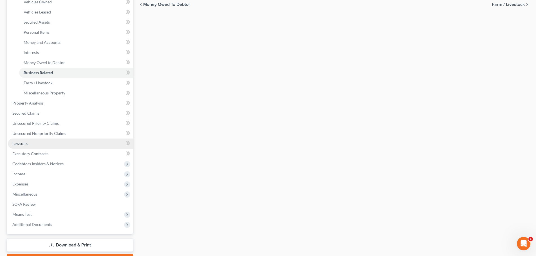
scroll to position [113, 0]
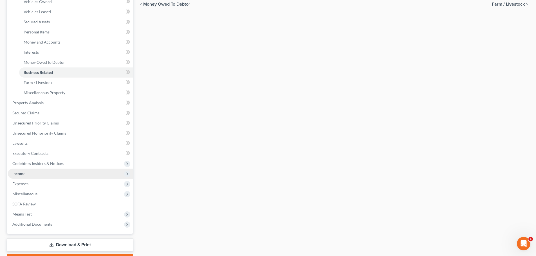
click at [63, 173] on span "Income" at bounding box center [70, 174] width 125 height 10
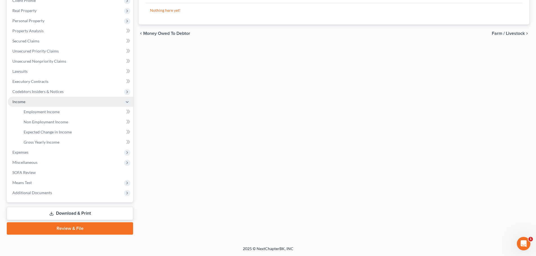
scroll to position [83, 0]
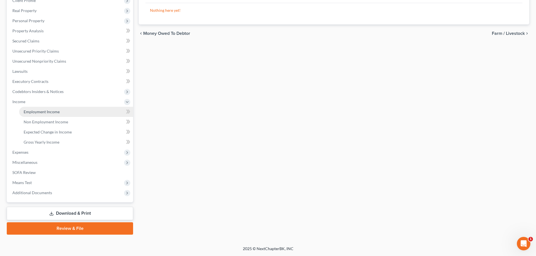
click at [98, 112] on link "Employment Income" at bounding box center [76, 112] width 114 height 10
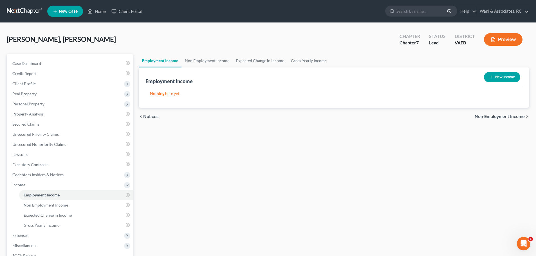
click at [491, 73] on button "New Income" at bounding box center [502, 77] width 36 height 10
select select "0"
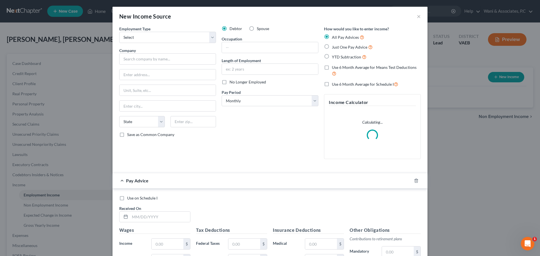
click at [245, 95] on div "Pay Period * Select Monthly Twice Monthly Every Other Week Weekly" at bounding box center [270, 97] width 97 height 17
click at [251, 101] on select "Select Monthly Twice Monthly Every Other Week Weekly" at bounding box center [270, 100] width 97 height 11
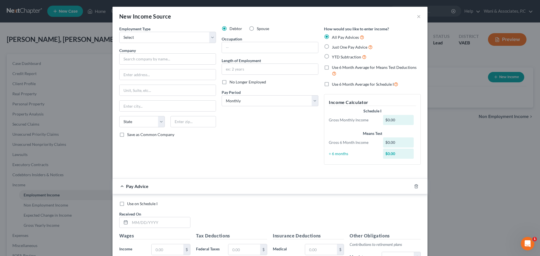
click at [289, 164] on div "Debtor Spouse Occupation Length of Employment No Longer Employed Pay Period * S…" at bounding box center [270, 98] width 102 height 144
click at [209, 33] on select "Select Full or [DEMOGRAPHIC_DATA] Employment Self Employment" at bounding box center [167, 37] width 97 height 11
select select "1"
click at [119, 32] on select "Select Full or [DEMOGRAPHIC_DATA] Employment Self Employment" at bounding box center [167, 37] width 97 height 11
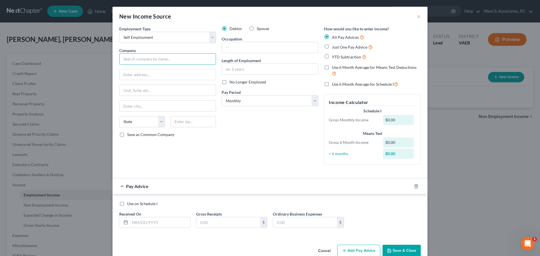
click at [189, 60] on input "text" at bounding box center [167, 58] width 97 height 11
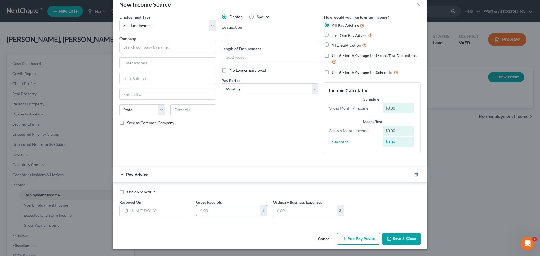
click at [207, 209] on input "text" at bounding box center [228, 211] width 64 height 11
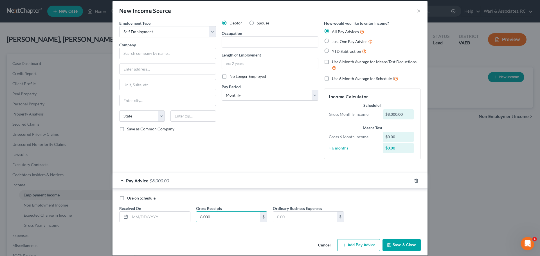
scroll to position [0, 0]
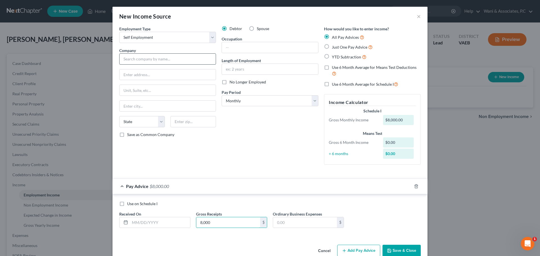
type input "8,000"
click at [164, 64] on input "text" at bounding box center [167, 58] width 97 height 11
